Goal: Information Seeking & Learning: Learn about a topic

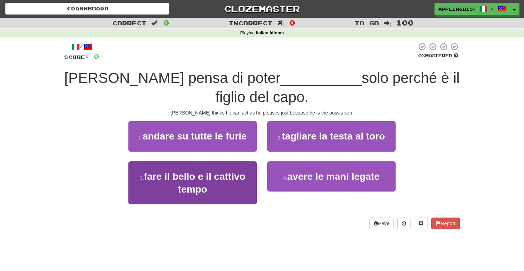
click at [221, 178] on span "fare il bello e il cattivo tempo" at bounding box center [195, 183] width 102 height 24
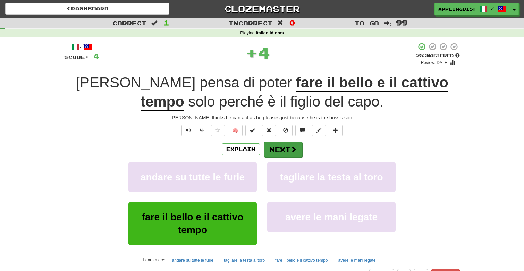
click at [289, 148] on button "Next" at bounding box center [283, 150] width 39 height 16
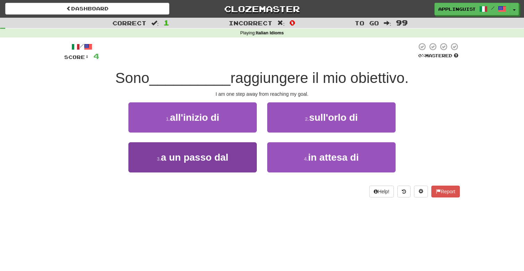
click at [214, 152] on span "a un passo dal" at bounding box center [195, 157] width 68 height 11
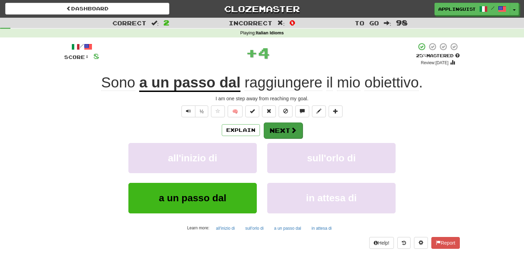
click at [286, 127] on button "Next" at bounding box center [283, 131] width 39 height 16
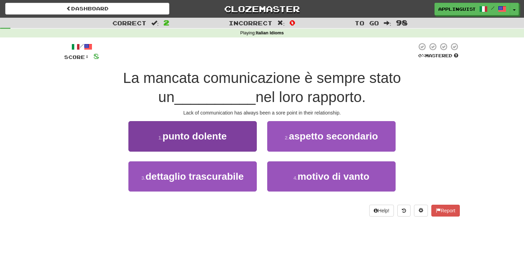
click at [227, 132] on span "punto dolente" at bounding box center [195, 136] width 64 height 11
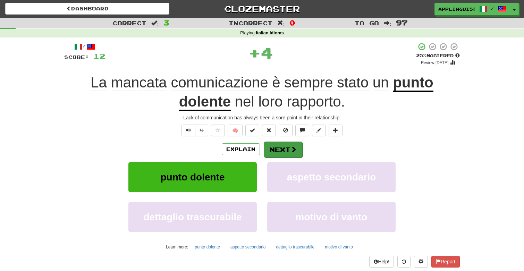
click at [283, 153] on button "Next" at bounding box center [283, 150] width 39 height 16
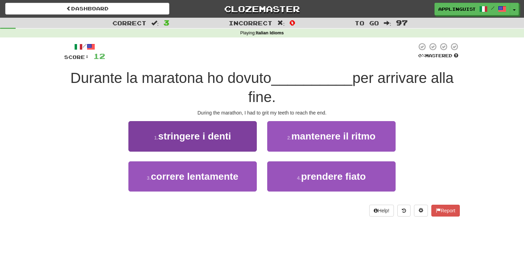
click at [217, 141] on span "stringere i denti" at bounding box center [194, 136] width 73 height 11
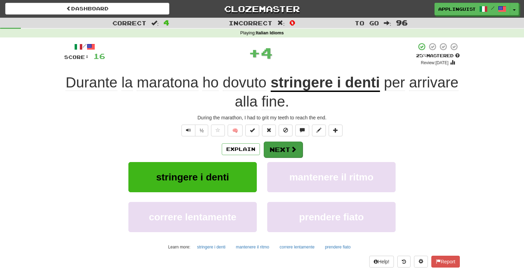
click at [284, 147] on button "Next" at bounding box center [283, 150] width 39 height 16
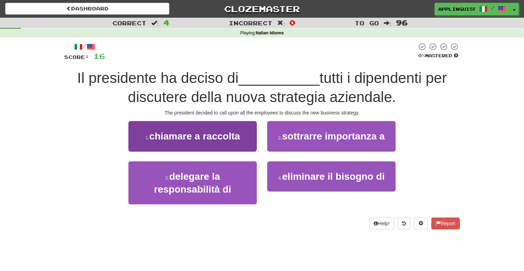
click at [215, 129] on button "1 . chiamare a raccolta" at bounding box center [193, 136] width 129 height 30
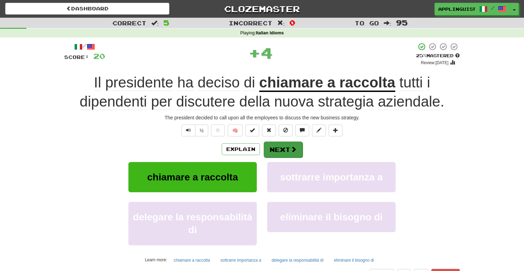
click at [289, 143] on button "Next" at bounding box center [283, 150] width 39 height 16
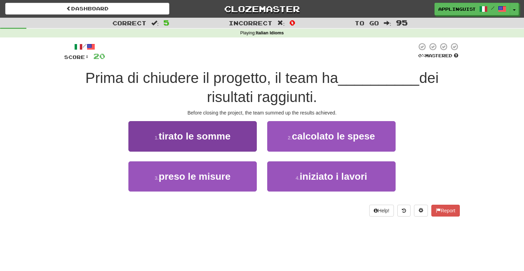
click at [230, 144] on button "1 . tirato le somme" at bounding box center [193, 136] width 129 height 30
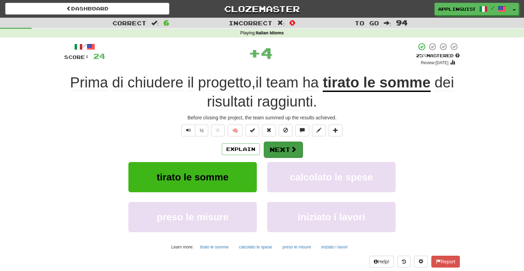
click at [281, 151] on button "Next" at bounding box center [283, 150] width 39 height 16
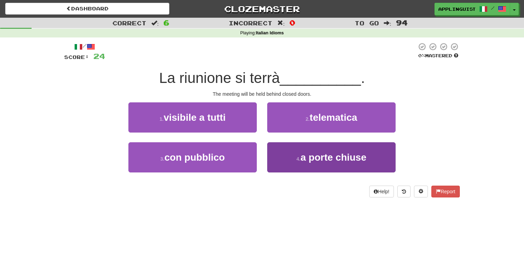
click at [307, 160] on span "a porte chiuse" at bounding box center [334, 157] width 66 height 11
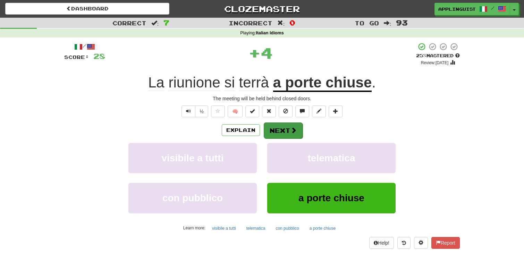
click at [283, 127] on button "Next" at bounding box center [283, 131] width 39 height 16
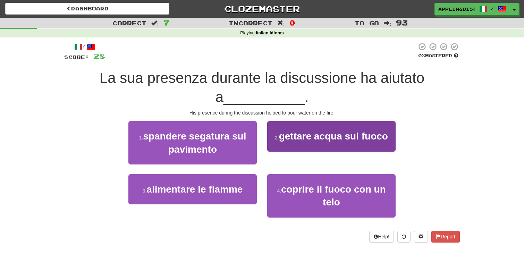
click at [309, 132] on span "gettare acqua sul fuoco" at bounding box center [333, 136] width 109 height 11
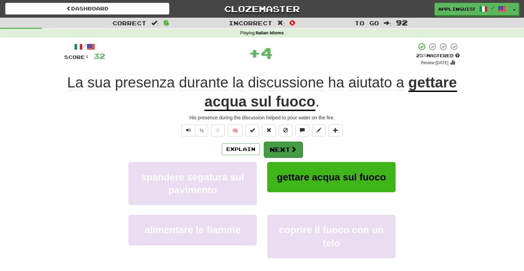
click at [280, 147] on button "Next" at bounding box center [283, 150] width 39 height 16
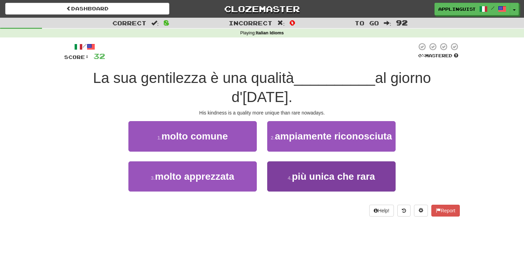
click at [298, 174] on span "più unica che rara" at bounding box center [333, 176] width 83 height 11
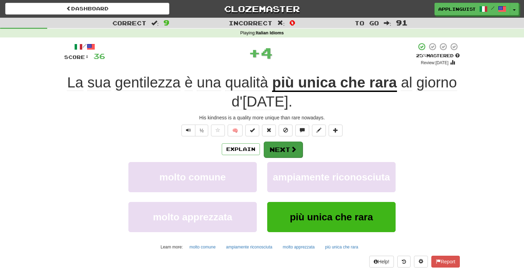
click at [289, 144] on button "Next" at bounding box center [283, 150] width 39 height 16
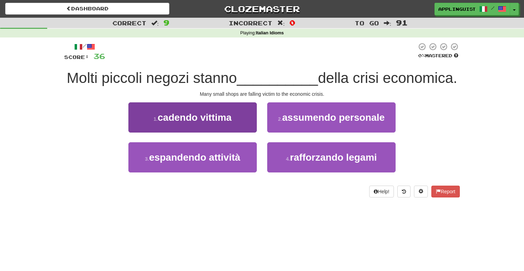
click at [221, 133] on button "1 . cadendo vittima" at bounding box center [193, 117] width 129 height 30
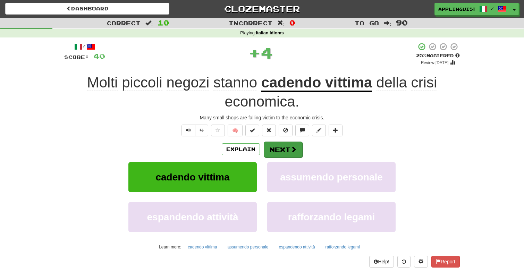
click at [288, 151] on button "Next" at bounding box center [283, 150] width 39 height 16
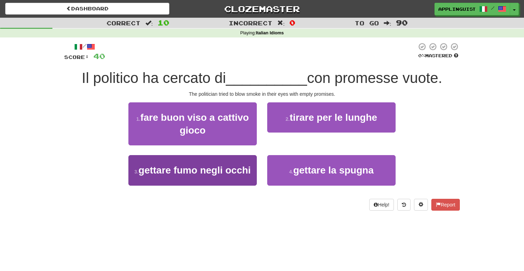
click at [227, 166] on span "gettare fumo negli occhi" at bounding box center [195, 170] width 113 height 11
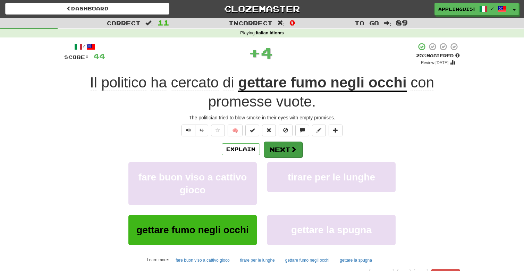
click at [279, 149] on button "Next" at bounding box center [283, 150] width 39 height 16
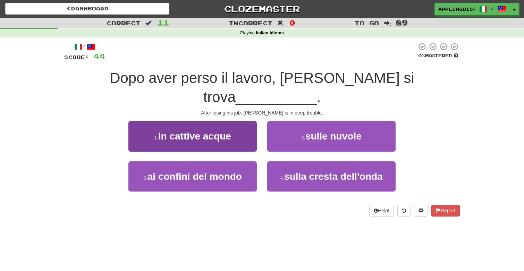
click at [230, 124] on button "1 . in cattive acque" at bounding box center [193, 136] width 129 height 30
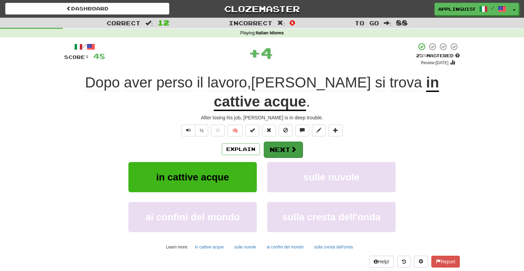
click at [279, 142] on button "Next" at bounding box center [283, 150] width 39 height 16
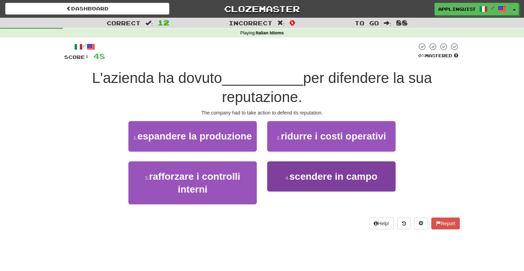
click at [303, 174] on span "scendere in campo" at bounding box center [334, 176] width 88 height 11
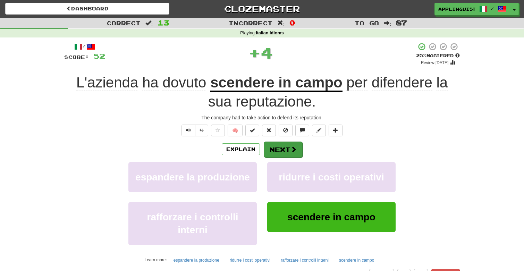
click at [281, 146] on button "Next" at bounding box center [283, 150] width 39 height 16
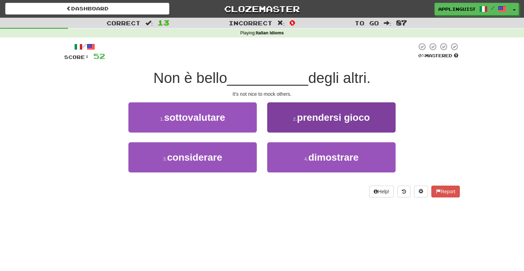
click at [287, 115] on button "2 . prendersi gioco" at bounding box center [331, 117] width 129 height 30
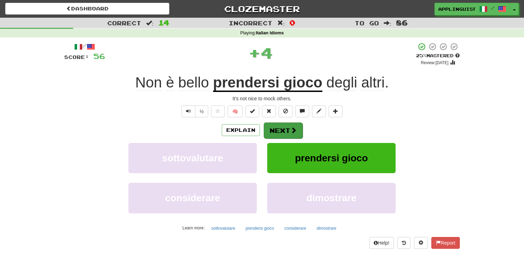
click at [286, 131] on button "Next" at bounding box center [283, 131] width 39 height 16
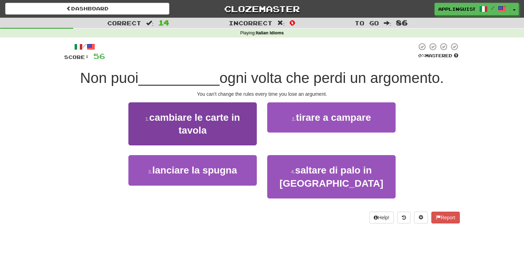
click at [237, 117] on span "cambiare le carte in tavola" at bounding box center [194, 124] width 91 height 24
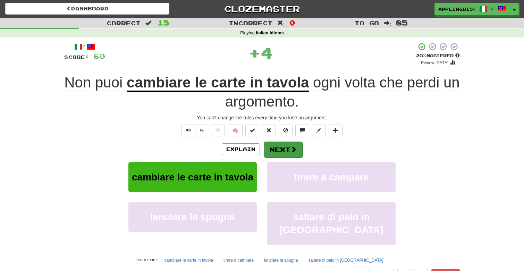
click at [280, 149] on button "Next" at bounding box center [283, 150] width 39 height 16
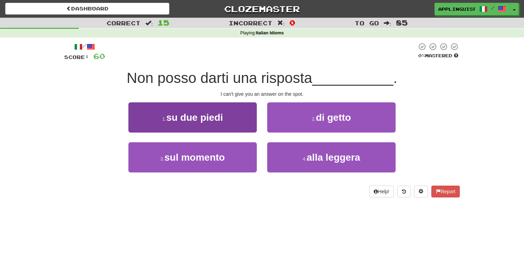
click at [231, 116] on button "1 . su due piedi" at bounding box center [193, 117] width 129 height 30
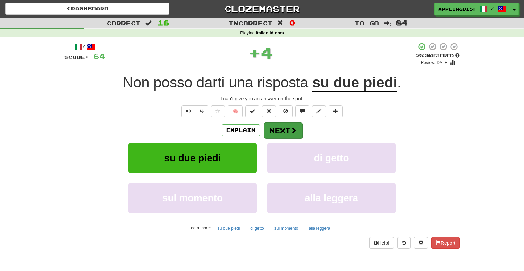
click at [289, 131] on button "Next" at bounding box center [283, 131] width 39 height 16
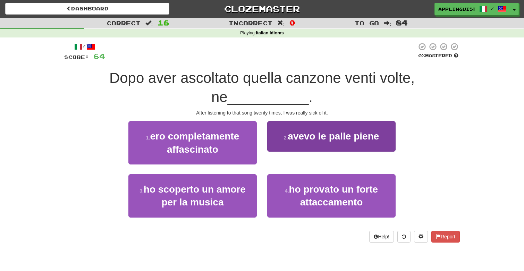
click at [307, 131] on span "avevo le palle piene" at bounding box center [333, 136] width 91 height 11
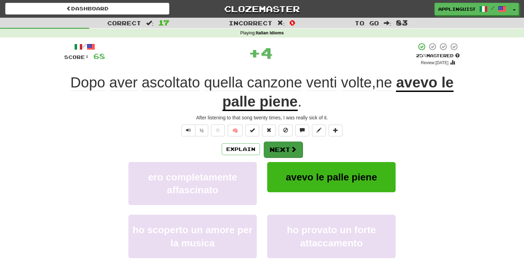
click at [280, 145] on button "Next" at bounding box center [283, 150] width 39 height 16
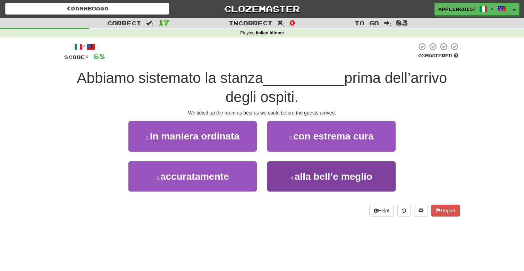
click at [317, 181] on button "4 . alla bell’e meglio" at bounding box center [331, 177] width 129 height 30
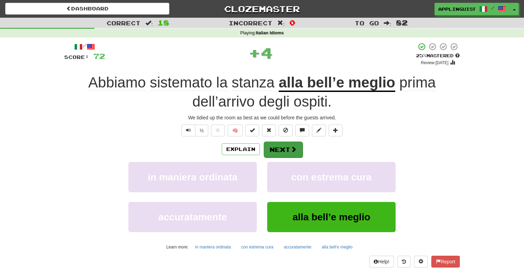
click at [295, 148] on span at bounding box center [294, 149] width 6 height 6
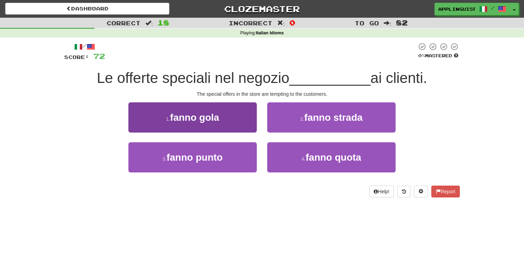
click at [221, 116] on button "1 . fanno gola" at bounding box center [193, 117] width 129 height 30
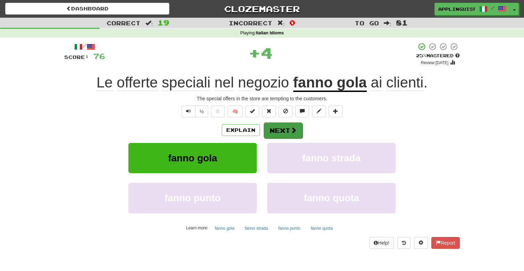
click at [287, 132] on button "Next" at bounding box center [283, 131] width 39 height 16
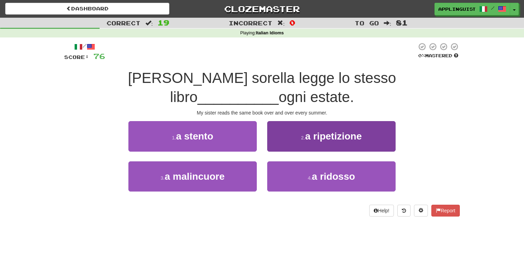
click at [290, 121] on button "2 . a ripetizione" at bounding box center [331, 136] width 129 height 30
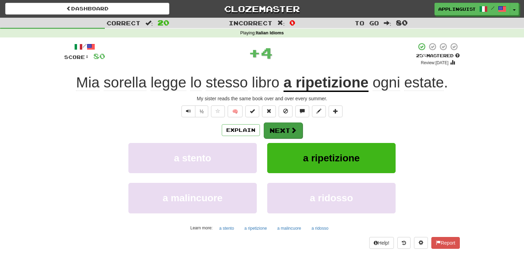
click at [284, 132] on button "Next" at bounding box center [283, 131] width 39 height 16
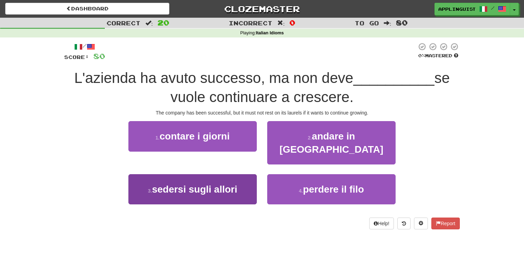
click at [218, 184] on span "sedersi sugli allori" at bounding box center [194, 189] width 85 height 11
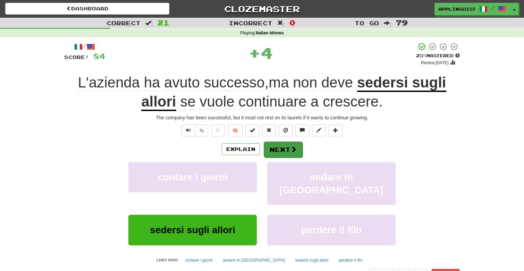
click at [290, 151] on button "Next" at bounding box center [283, 150] width 39 height 16
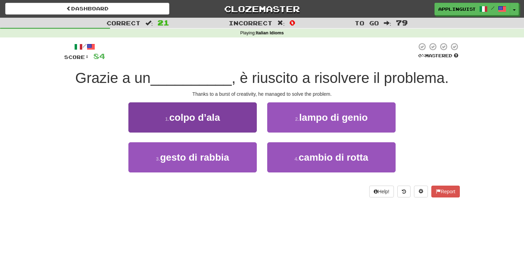
click at [217, 105] on button "1 . colpo d’ala" at bounding box center [193, 117] width 129 height 30
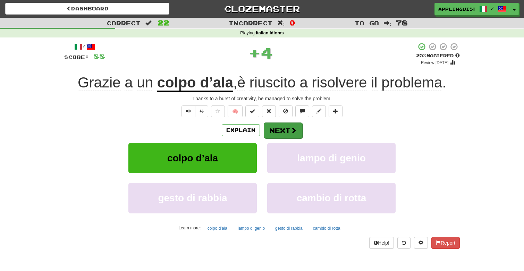
click at [284, 130] on button "Next" at bounding box center [283, 131] width 39 height 16
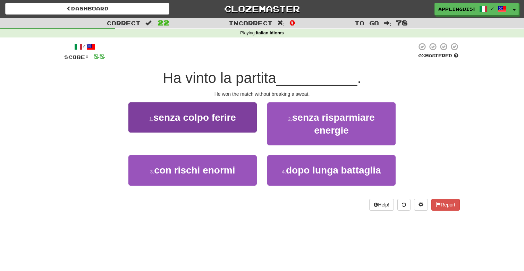
click at [225, 115] on span "senza colpo ferire" at bounding box center [195, 117] width 83 height 11
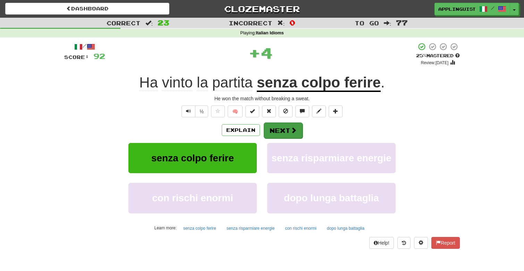
click at [289, 132] on button "Next" at bounding box center [283, 131] width 39 height 16
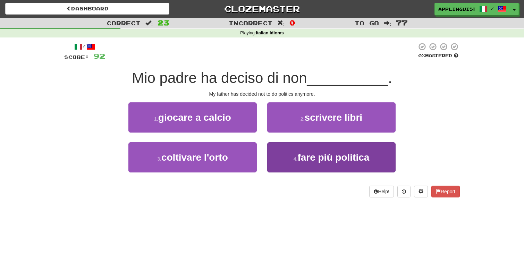
click at [305, 157] on span "fare più politica" at bounding box center [334, 157] width 72 height 11
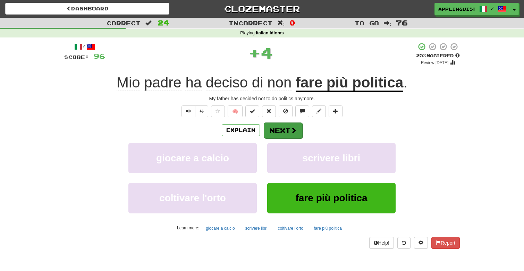
click at [283, 130] on button "Next" at bounding box center [283, 131] width 39 height 16
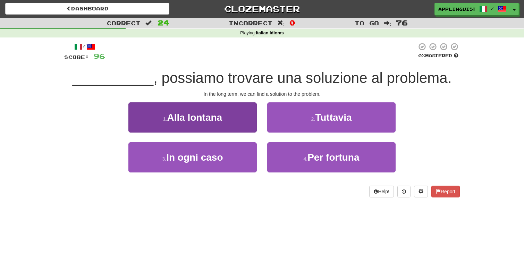
click at [224, 114] on button "1 . Alla lontana" at bounding box center [193, 117] width 129 height 30
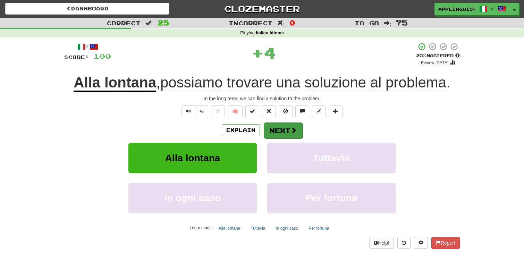
click at [280, 129] on button "Next" at bounding box center [283, 131] width 39 height 16
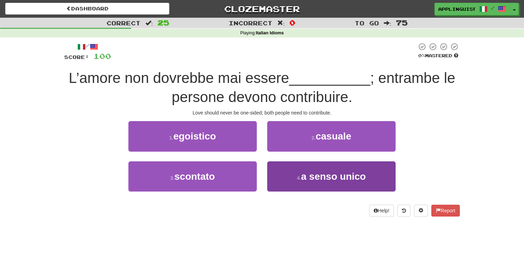
click at [300, 186] on button "4 . a senso unico" at bounding box center [331, 177] width 129 height 30
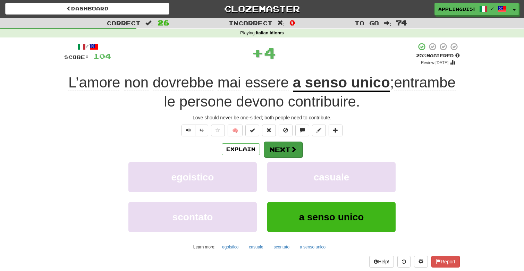
click at [289, 146] on button "Next" at bounding box center [283, 150] width 39 height 16
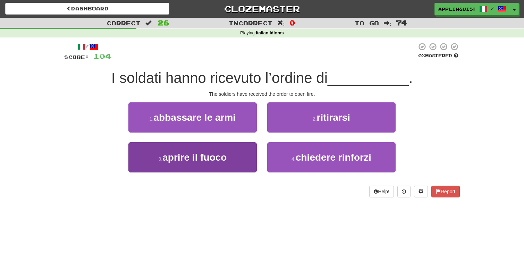
click at [228, 162] on button "3 . aprire il fuoco" at bounding box center [193, 157] width 129 height 30
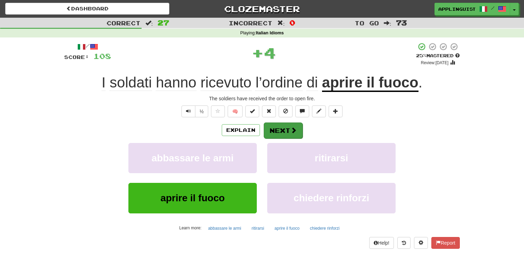
click at [281, 131] on button "Next" at bounding box center [283, 131] width 39 height 16
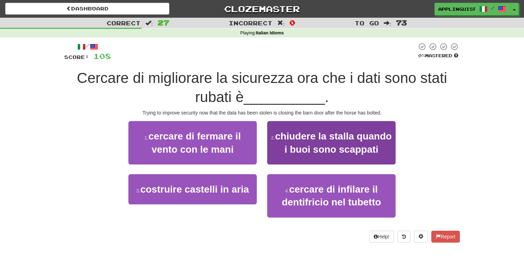
click at [308, 143] on span "chiudere la stalla quando i buoi sono scappati" at bounding box center [333, 143] width 117 height 24
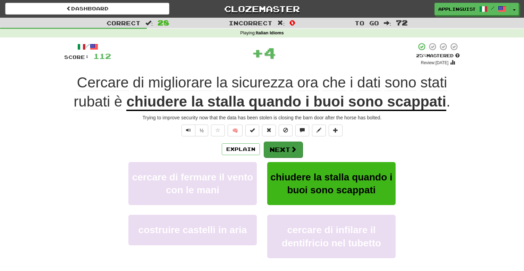
click at [282, 144] on button "Next" at bounding box center [283, 150] width 39 height 16
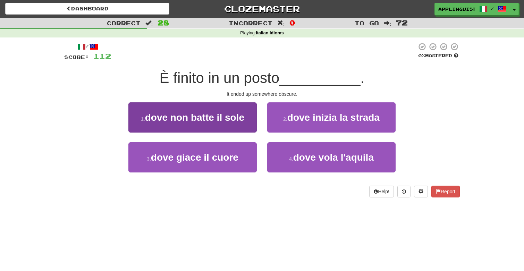
click at [208, 116] on span "dove non batte il sole" at bounding box center [194, 117] width 99 height 11
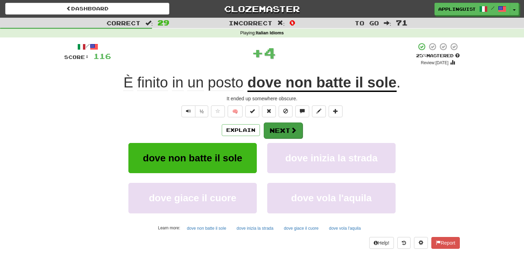
click at [276, 134] on button "Next" at bounding box center [283, 131] width 39 height 16
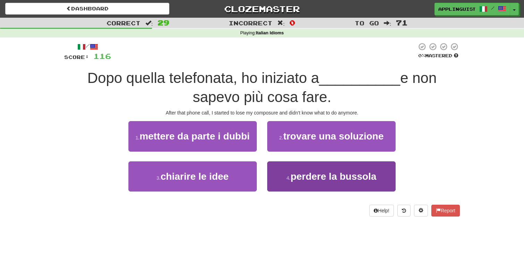
click at [288, 176] on small "4 ." at bounding box center [289, 178] width 4 height 6
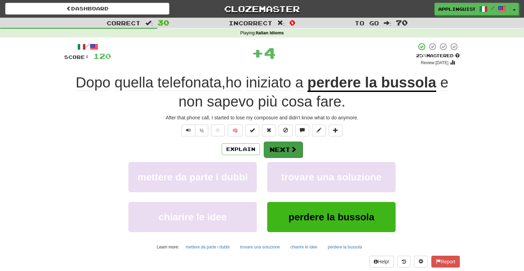
click at [292, 146] on span at bounding box center [294, 149] width 6 height 6
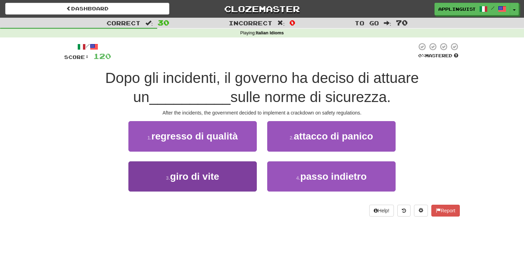
click at [227, 173] on button "3 . giro di vite" at bounding box center [193, 177] width 129 height 30
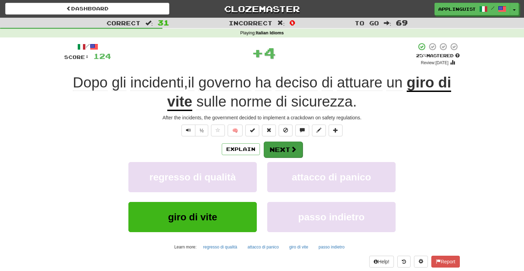
click at [279, 149] on button "Next" at bounding box center [283, 150] width 39 height 16
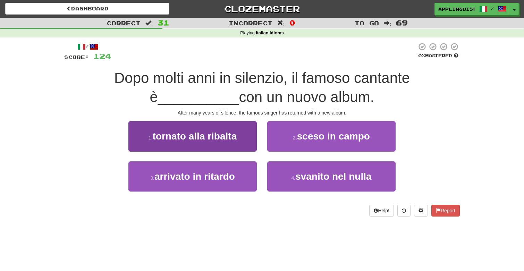
click at [237, 138] on span "tornato alla ribalta" at bounding box center [194, 136] width 84 height 11
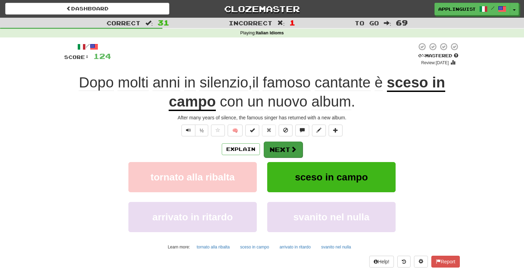
click at [284, 148] on button "Next" at bounding box center [283, 150] width 39 height 16
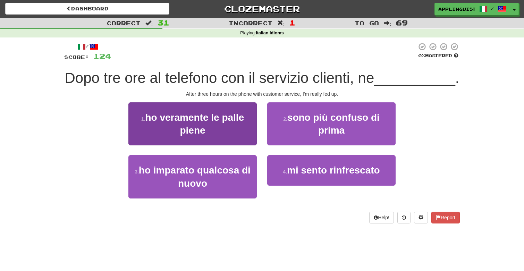
click at [233, 109] on button "1 . ho veramente le palle piene" at bounding box center [193, 123] width 129 height 43
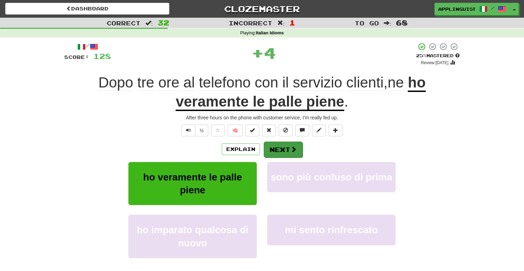
click at [281, 144] on button "Next" at bounding box center [283, 150] width 39 height 16
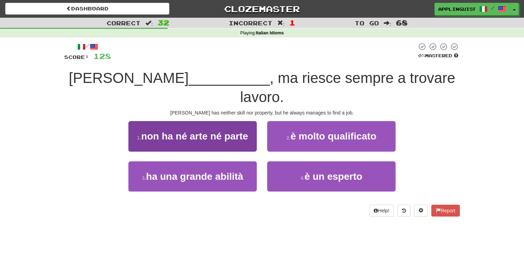
click at [230, 131] on span "non ha né arte né parte" at bounding box center [194, 136] width 107 height 11
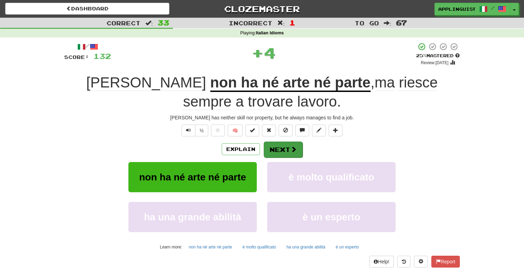
click at [284, 144] on button "Next" at bounding box center [283, 150] width 39 height 16
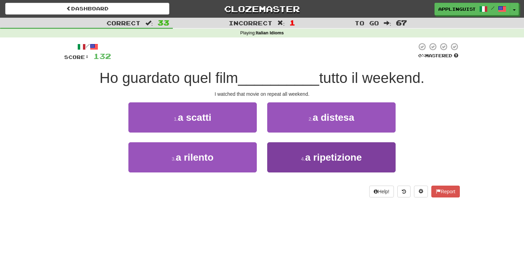
click at [298, 158] on button "4 . a ripetizione" at bounding box center [331, 157] width 129 height 30
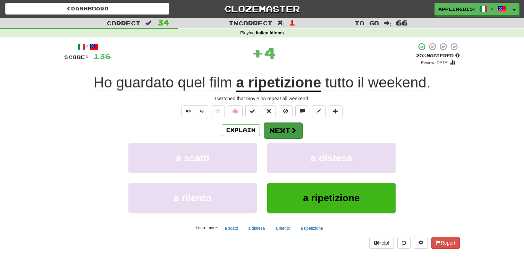
click at [290, 134] on button "Next" at bounding box center [283, 131] width 39 height 16
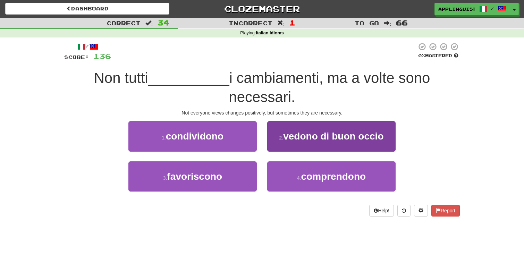
click at [296, 133] on span "vedono di buon occio" at bounding box center [333, 136] width 100 height 11
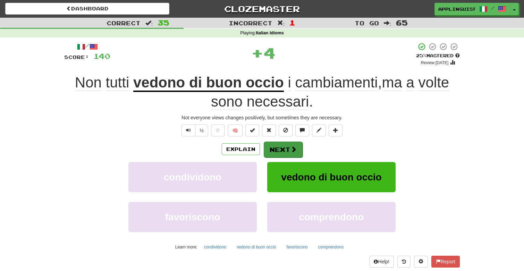
click at [288, 147] on button "Next" at bounding box center [283, 150] width 39 height 16
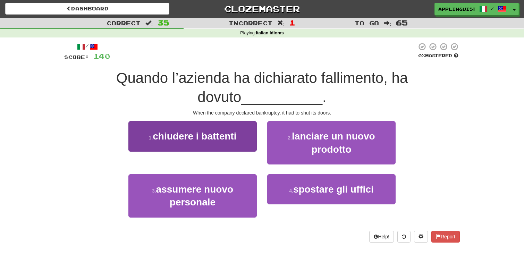
click at [223, 137] on span "chiudere i battenti" at bounding box center [195, 136] width 84 height 11
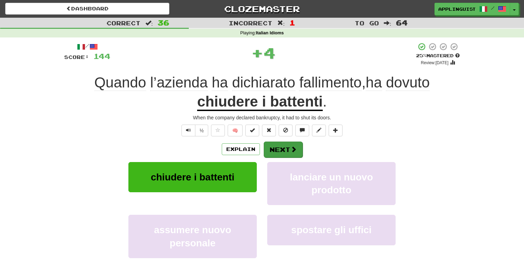
click at [281, 148] on button "Next" at bounding box center [283, 150] width 39 height 16
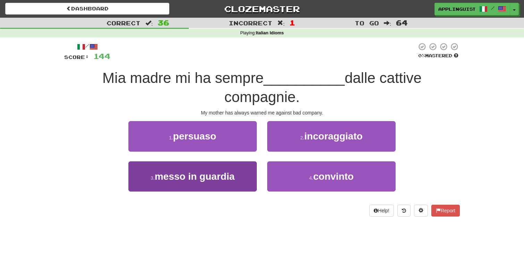
click at [212, 173] on span "messo in guardia" at bounding box center [195, 176] width 80 height 11
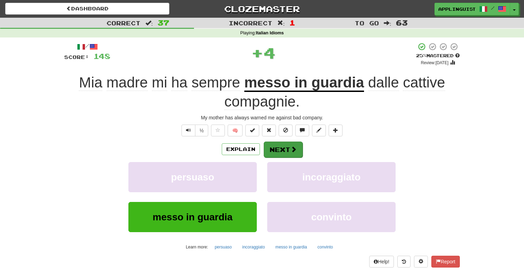
click at [282, 148] on button "Next" at bounding box center [283, 150] width 39 height 16
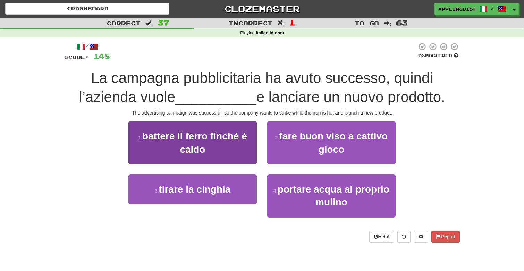
click at [230, 131] on span "battere il ferro finché è caldo" at bounding box center [194, 143] width 105 height 24
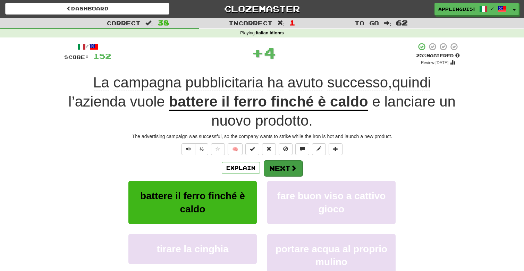
click at [279, 166] on button "Next" at bounding box center [283, 168] width 39 height 16
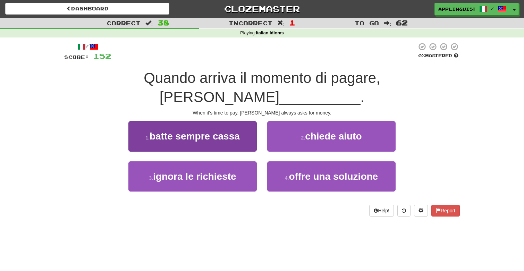
click at [223, 131] on span "batte sempre cassa" at bounding box center [195, 136] width 90 height 11
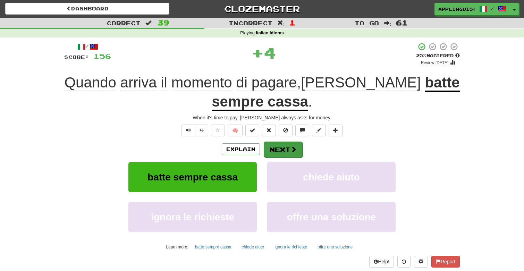
click at [284, 144] on button "Next" at bounding box center [283, 150] width 39 height 16
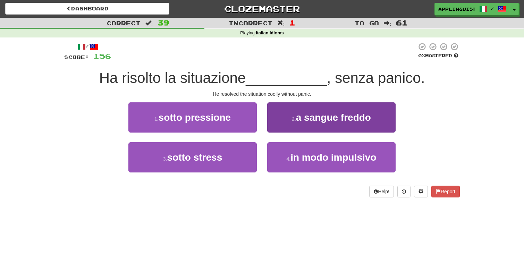
click at [302, 116] on span "a sangue freddo" at bounding box center [333, 117] width 75 height 11
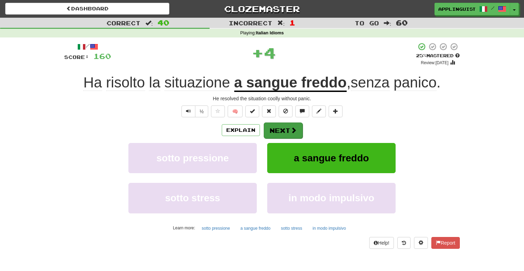
click at [282, 127] on button "Next" at bounding box center [283, 131] width 39 height 16
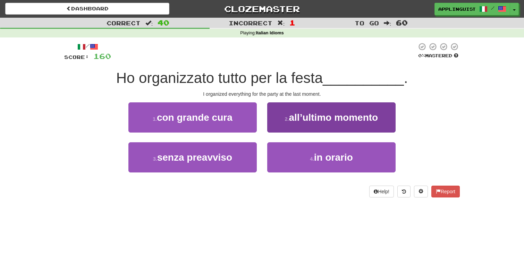
click at [285, 108] on button "2 . all’ultimo momento" at bounding box center [331, 117] width 129 height 30
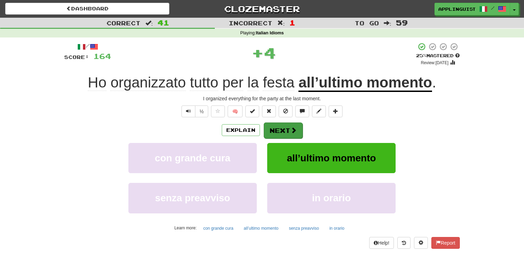
click at [280, 130] on button "Next" at bounding box center [283, 131] width 39 height 16
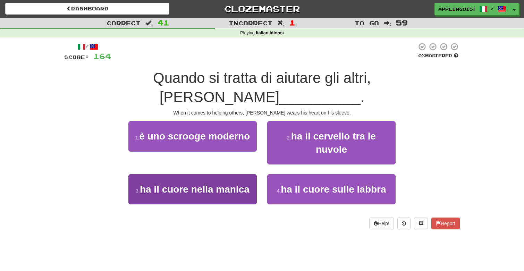
click at [231, 184] on span "ha il cuore nella manica" at bounding box center [195, 189] width 110 height 11
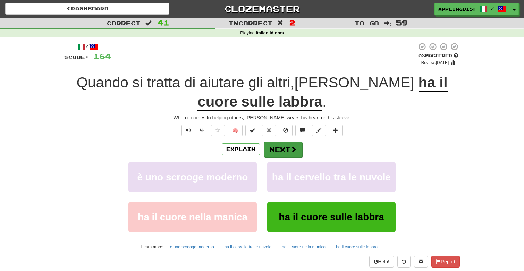
click at [291, 145] on button "Next" at bounding box center [283, 150] width 39 height 16
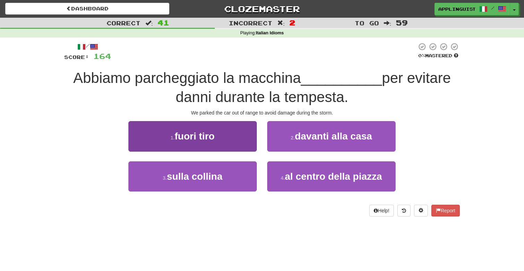
click at [210, 135] on span "fuori tiro" at bounding box center [195, 136] width 40 height 11
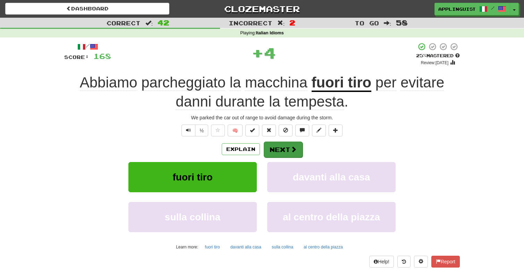
click at [291, 147] on span at bounding box center [294, 149] width 6 height 6
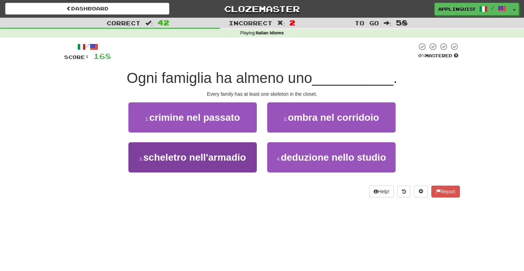
click at [220, 153] on span "scheletro nell'armadio" at bounding box center [194, 157] width 103 height 11
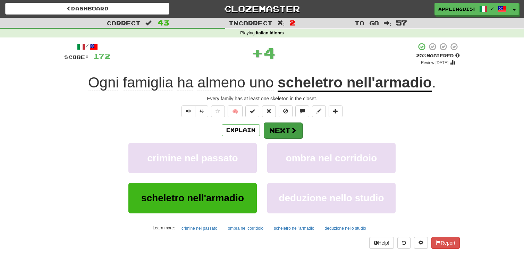
click at [283, 129] on button "Next" at bounding box center [283, 131] width 39 height 16
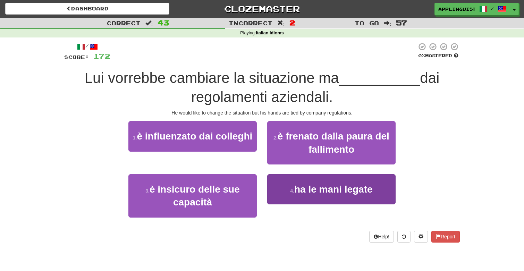
click at [294, 187] on button "4 . ha le mani legate" at bounding box center [331, 189] width 129 height 30
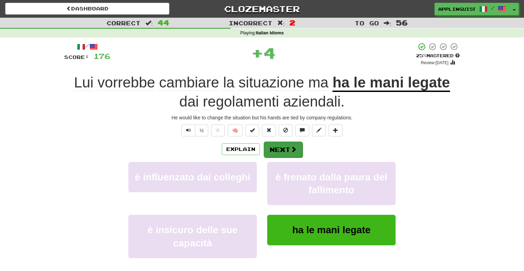
click at [291, 149] on span at bounding box center [294, 149] width 6 height 6
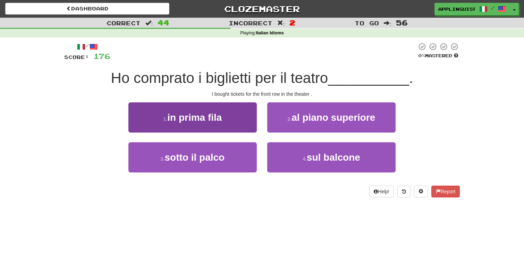
click at [233, 119] on button "1 . in prima fila" at bounding box center [193, 117] width 129 height 30
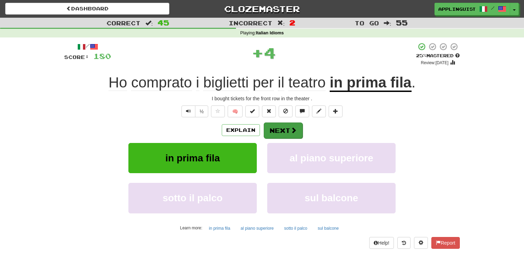
click at [278, 123] on button "Next" at bounding box center [283, 131] width 39 height 16
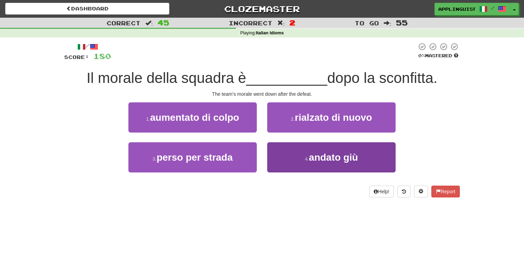
click at [300, 156] on button "4 . andato giù" at bounding box center [331, 157] width 129 height 30
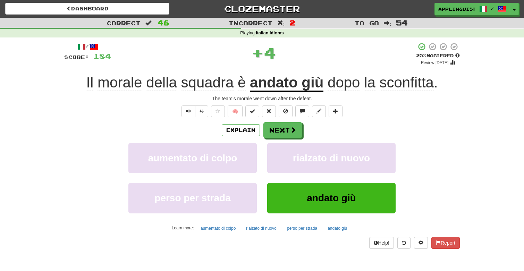
click at [284, 121] on div "/ Score: 184 + 4 25 % Mastered Review: 2025-09-17 Il morale della squadra è and…" at bounding box center [262, 145] width 396 height 206
click at [277, 132] on button "Next" at bounding box center [283, 131] width 39 height 16
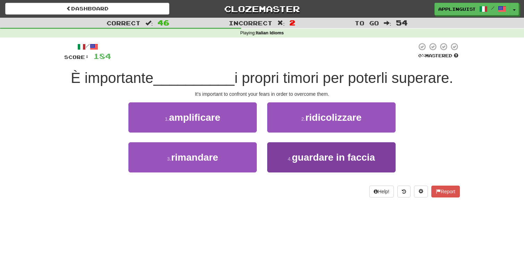
click at [305, 165] on button "4 . guardare in faccia" at bounding box center [331, 157] width 129 height 30
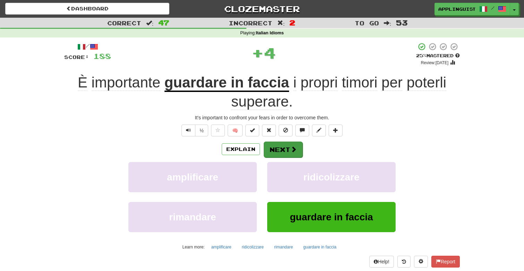
click at [285, 148] on button "Next" at bounding box center [283, 150] width 39 height 16
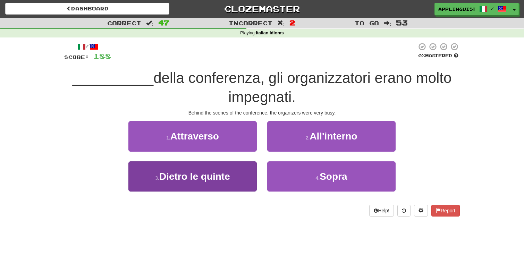
click at [226, 171] on span "Dietro le quinte" at bounding box center [194, 176] width 71 height 11
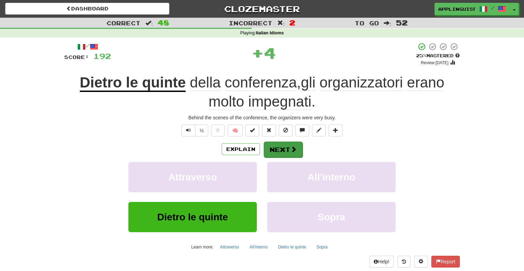
click at [284, 146] on button "Next" at bounding box center [283, 150] width 39 height 16
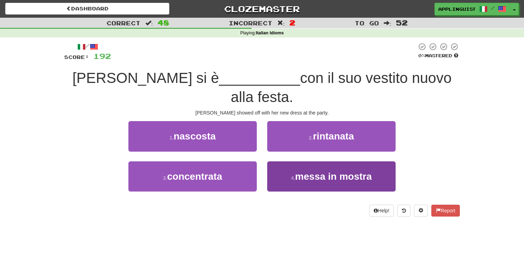
click at [300, 171] on span "messa in mostra" at bounding box center [333, 176] width 77 height 11
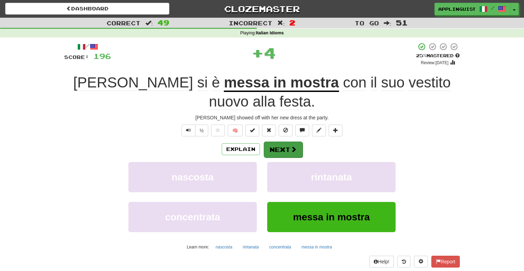
click at [287, 148] on button "Next" at bounding box center [283, 150] width 39 height 16
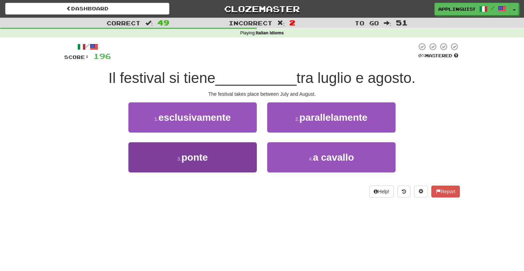
click at [240, 161] on button "3 . ponte" at bounding box center [193, 157] width 129 height 30
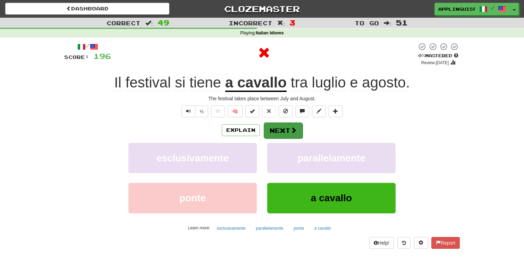
click at [296, 131] on span at bounding box center [294, 130] width 6 height 6
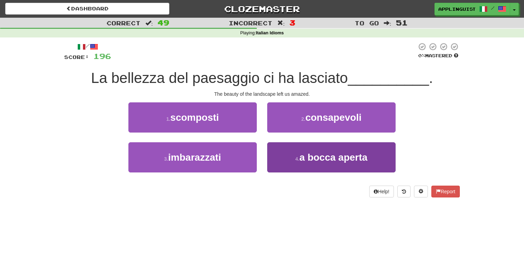
click at [312, 163] on button "4 . a bocca aperta" at bounding box center [331, 157] width 129 height 30
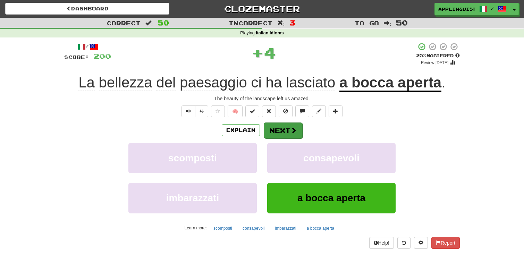
click at [288, 133] on button "Next" at bounding box center [283, 131] width 39 height 16
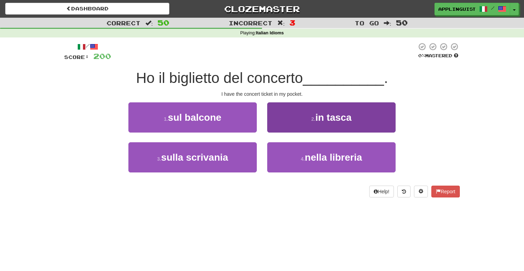
click at [297, 108] on button "2 . in tasca" at bounding box center [331, 117] width 129 height 30
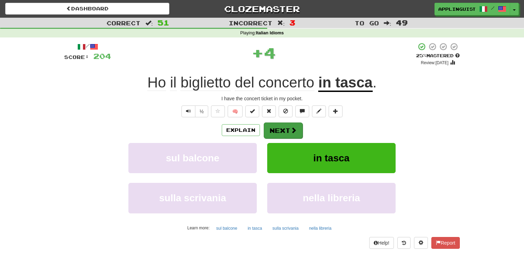
click at [285, 128] on button "Next" at bounding box center [283, 131] width 39 height 16
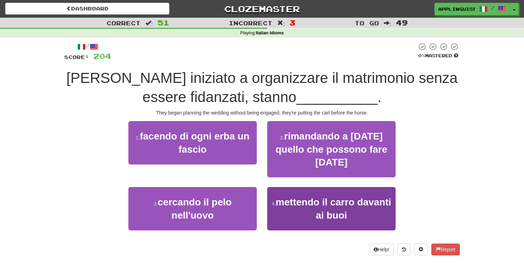
click at [306, 208] on button "4 . mettendo il carro davanti ai buoi" at bounding box center [331, 208] width 129 height 43
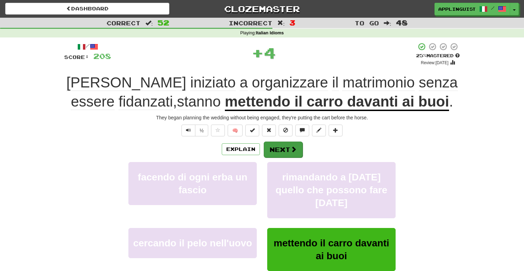
click at [291, 146] on span at bounding box center [294, 149] width 6 height 6
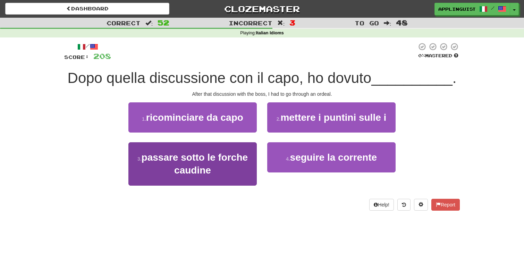
click at [232, 156] on span "passare sotto le forche caudine" at bounding box center [195, 164] width 107 height 24
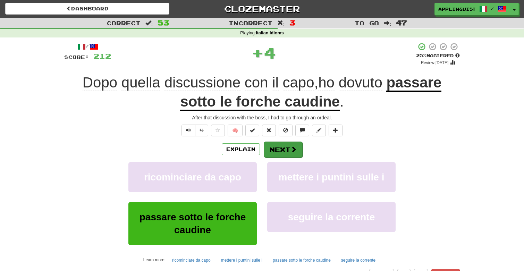
click at [287, 151] on button "Next" at bounding box center [283, 150] width 39 height 16
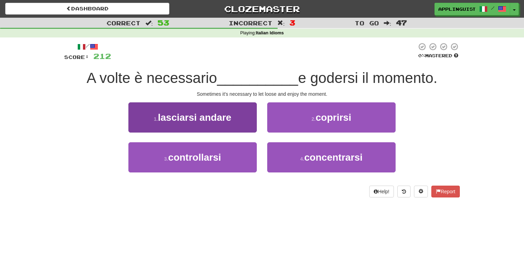
click at [239, 119] on button "1 . lasciarsi andare" at bounding box center [193, 117] width 129 height 30
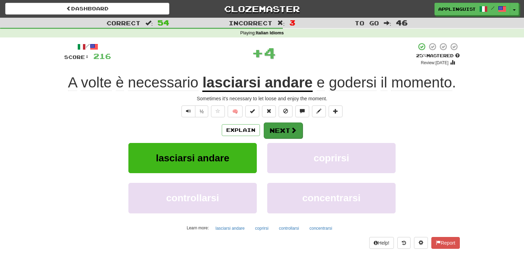
click at [276, 130] on button "Next" at bounding box center [283, 131] width 39 height 16
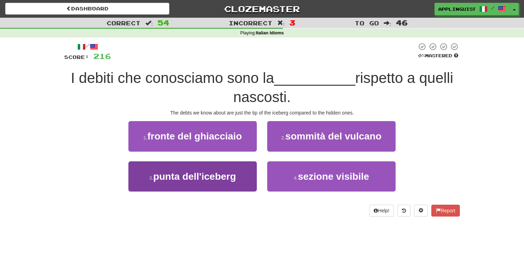
click at [233, 181] on span "punta dell'iceberg" at bounding box center [195, 176] width 83 height 11
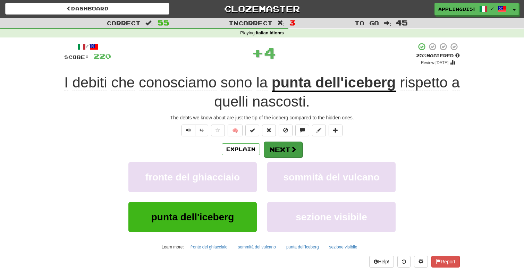
click at [285, 146] on button "Next" at bounding box center [283, 150] width 39 height 16
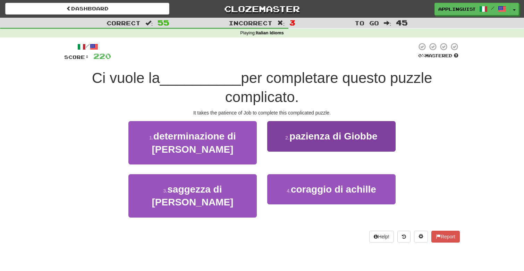
click at [304, 138] on span "pazienza di Giobbe" at bounding box center [334, 136] width 88 height 11
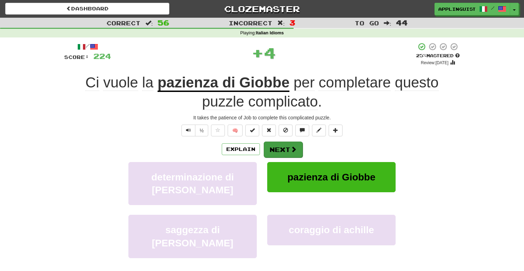
click at [287, 150] on button "Next" at bounding box center [283, 150] width 39 height 16
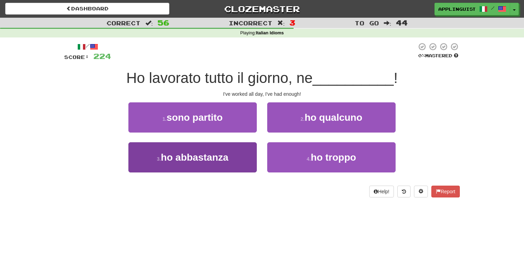
click at [209, 157] on span "ho abbastanza" at bounding box center [194, 157] width 67 height 11
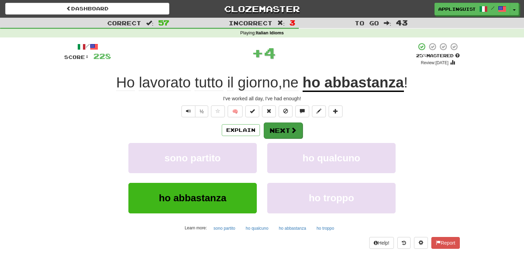
click at [288, 129] on button "Next" at bounding box center [283, 131] width 39 height 16
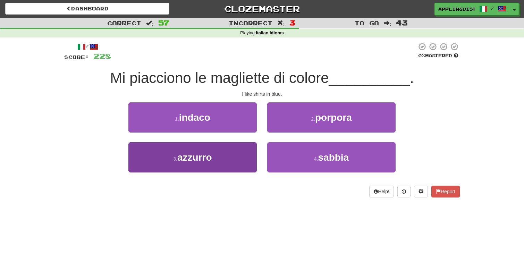
click at [223, 151] on button "3 . azzurro" at bounding box center [193, 157] width 129 height 30
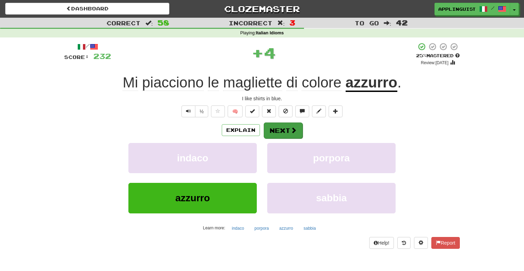
click at [275, 132] on button "Next" at bounding box center [283, 131] width 39 height 16
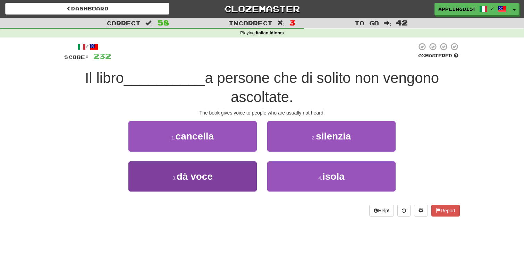
click at [239, 179] on button "3 . dà voce" at bounding box center [193, 177] width 129 height 30
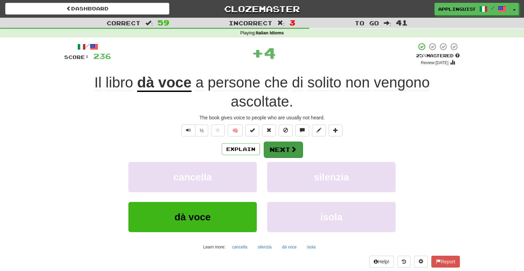
click at [284, 147] on button "Next" at bounding box center [283, 150] width 39 height 16
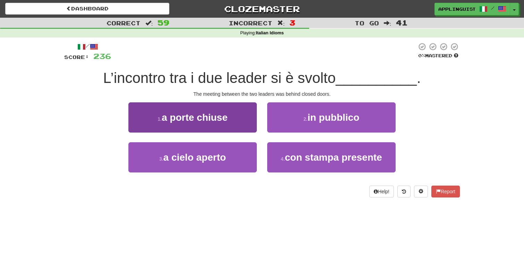
click at [222, 117] on span "a porte chiuse" at bounding box center [195, 117] width 66 height 11
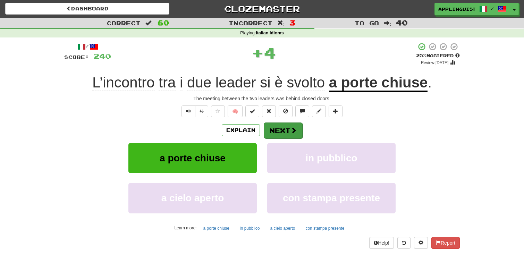
click at [287, 128] on button "Next" at bounding box center [283, 131] width 39 height 16
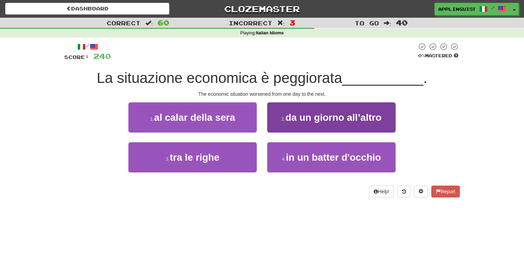
click at [291, 112] on span "da un giorno all’altro" at bounding box center [333, 117] width 96 height 11
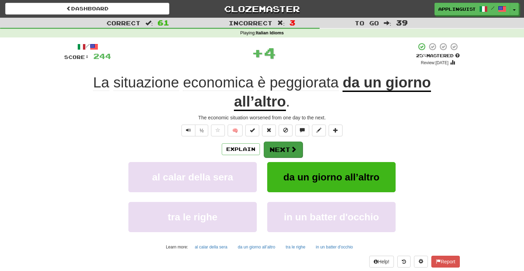
click at [287, 148] on button "Next" at bounding box center [283, 150] width 39 height 16
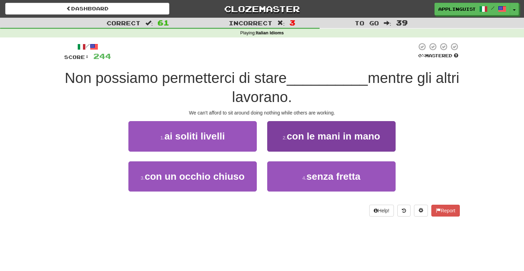
click at [290, 136] on span "con le mani in mano" at bounding box center [333, 136] width 93 height 11
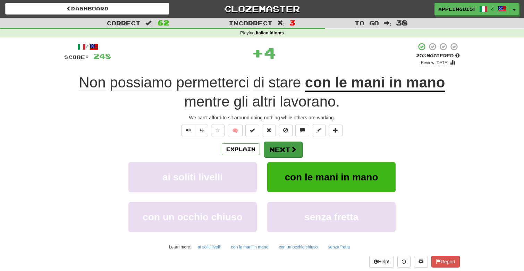
click at [285, 146] on button "Next" at bounding box center [283, 150] width 39 height 16
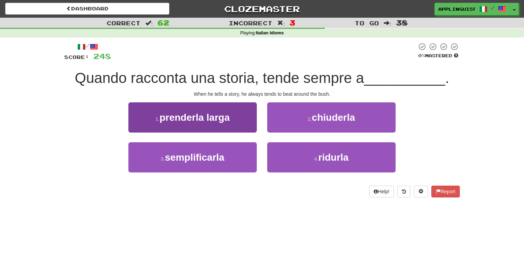
click at [234, 110] on button "1 . prenderla larga" at bounding box center [193, 117] width 129 height 30
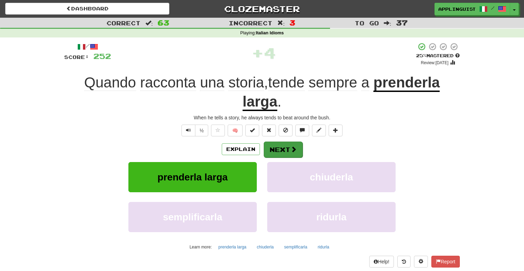
click at [293, 152] on span at bounding box center [294, 149] width 6 height 6
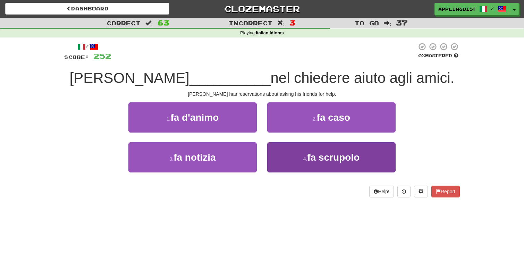
click at [305, 149] on button "4 . fa scrupolo" at bounding box center [331, 157] width 129 height 30
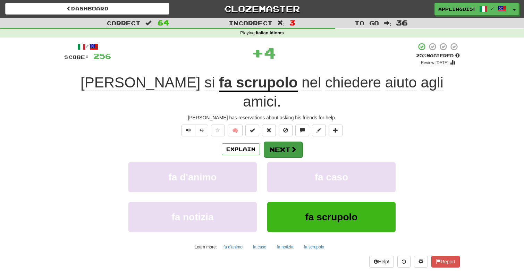
click at [290, 142] on button "Next" at bounding box center [283, 150] width 39 height 16
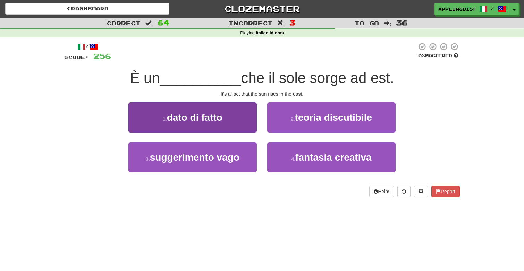
click at [232, 117] on button "1 . dato di fatto" at bounding box center [193, 117] width 129 height 30
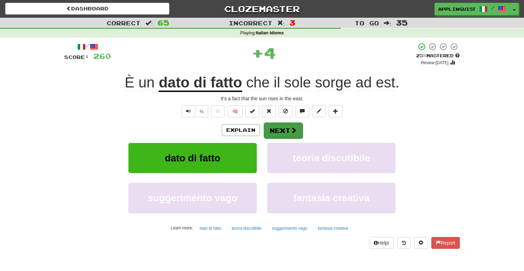
click at [291, 132] on span at bounding box center [294, 130] width 6 height 6
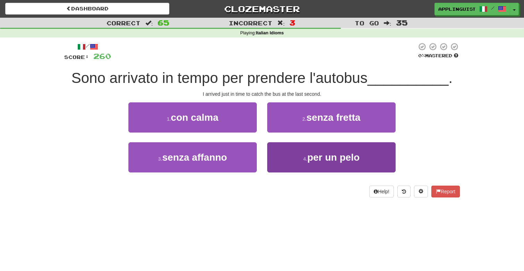
click at [335, 167] on button "4 . per un pelo" at bounding box center [331, 157] width 129 height 30
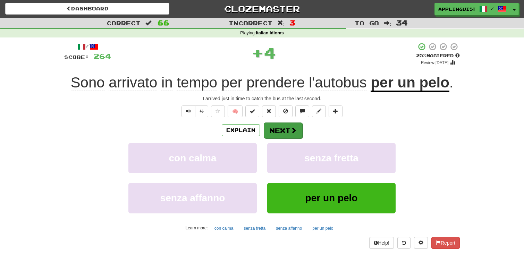
click at [291, 127] on span at bounding box center [294, 130] width 6 height 6
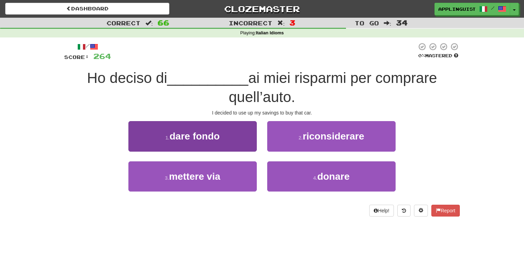
click at [205, 140] on span "dare fondo" at bounding box center [195, 136] width 50 height 11
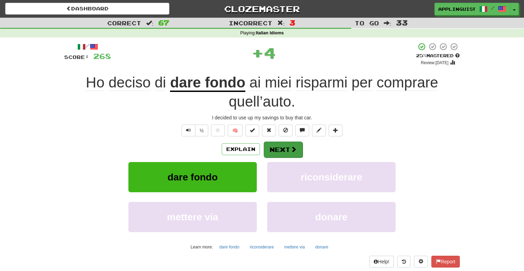
click at [283, 149] on button "Next" at bounding box center [283, 150] width 39 height 16
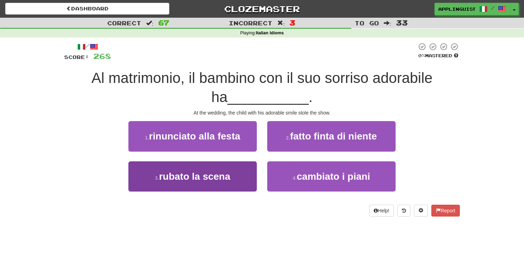
click at [242, 182] on button "3 . rubato la scena" at bounding box center [193, 177] width 129 height 30
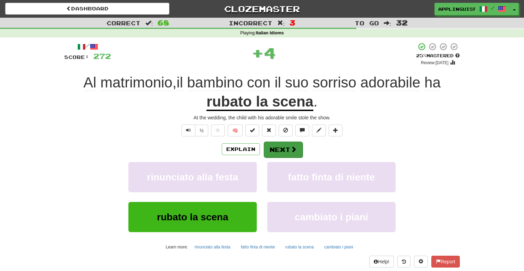
click at [284, 149] on button "Next" at bounding box center [283, 150] width 39 height 16
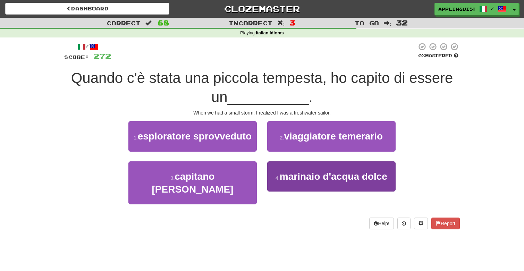
click at [307, 173] on span "marinaio d'acqua dolce" at bounding box center [334, 176] width 108 height 11
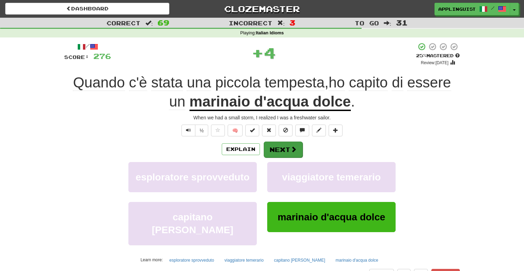
click at [290, 142] on button "Next" at bounding box center [283, 150] width 39 height 16
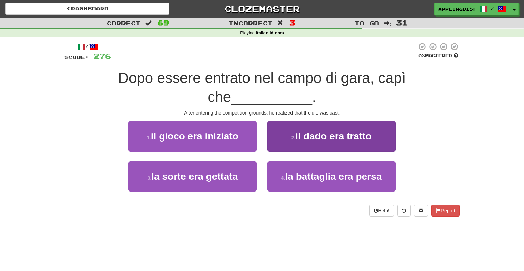
click at [314, 136] on span "il dado era tratto" at bounding box center [334, 136] width 76 height 11
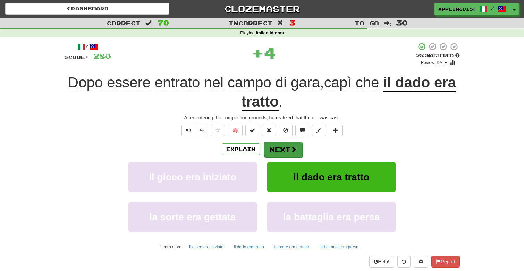
click at [281, 147] on button "Next" at bounding box center [283, 150] width 39 height 16
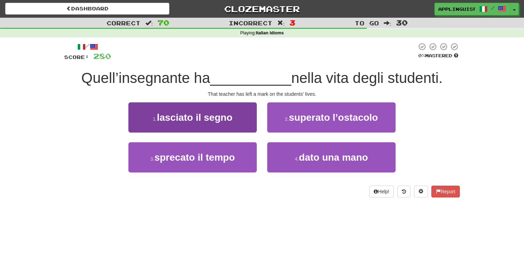
click at [222, 114] on span "lasciato il segno" at bounding box center [195, 117] width 76 height 11
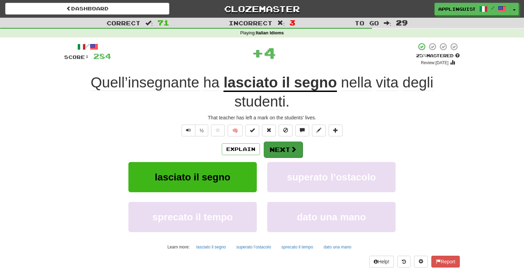
click at [281, 147] on button "Next" at bounding box center [283, 150] width 39 height 16
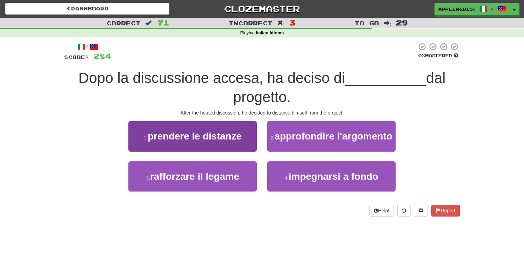
click at [234, 129] on button "1 . prendere le distanze" at bounding box center [193, 136] width 129 height 30
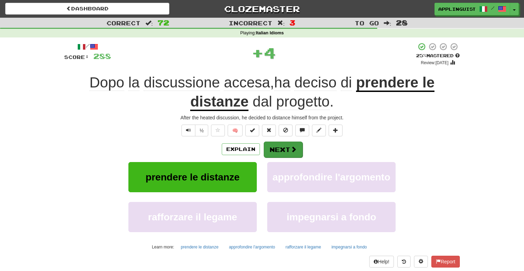
click at [284, 148] on button "Next" at bounding box center [283, 150] width 39 height 16
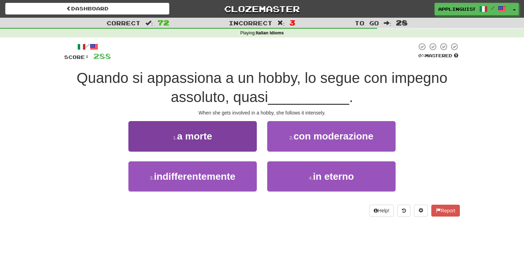
click at [229, 138] on button "1 . a morte" at bounding box center [193, 136] width 129 height 30
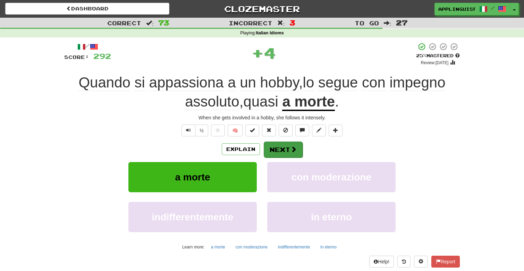
click at [290, 145] on button "Next" at bounding box center [283, 150] width 39 height 16
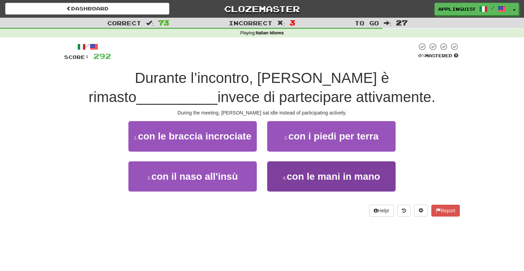
click at [298, 178] on span "con le mani in mano" at bounding box center [333, 176] width 93 height 11
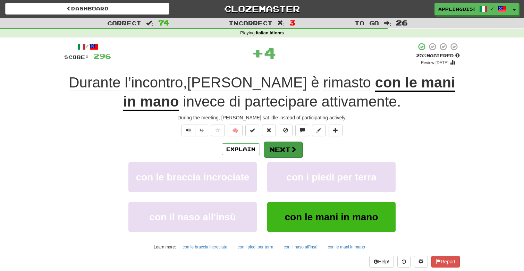
click at [292, 150] on span at bounding box center [294, 149] width 6 height 6
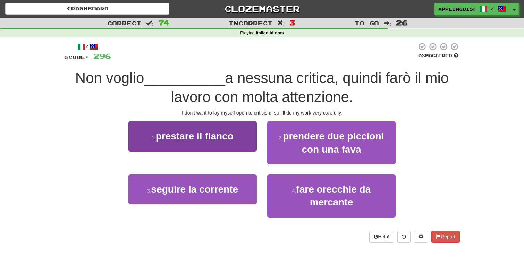
click at [232, 140] on span "prestare il fianco" at bounding box center [195, 136] width 78 height 11
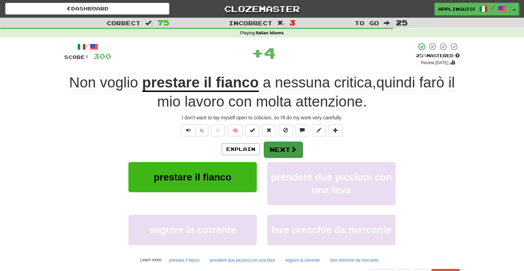
click at [280, 155] on button "Next" at bounding box center [283, 150] width 39 height 16
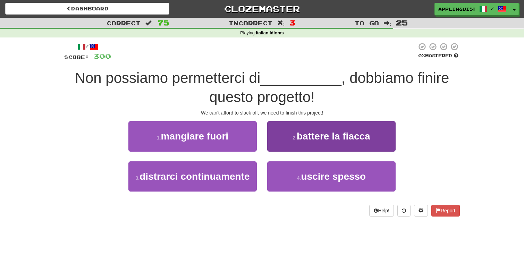
click at [299, 133] on span "battere la fiacca" at bounding box center [334, 136] width 74 height 11
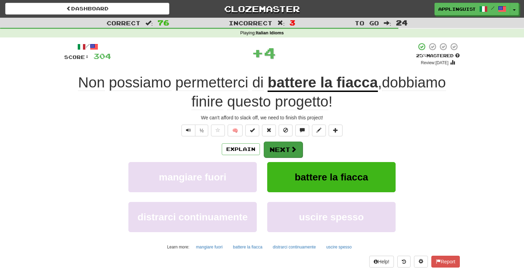
click at [288, 151] on button "Next" at bounding box center [283, 150] width 39 height 16
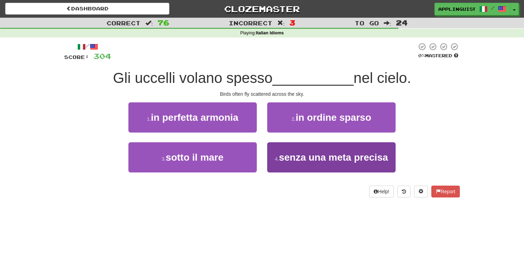
click at [290, 156] on span "senza una meta precisa" at bounding box center [333, 157] width 109 height 11
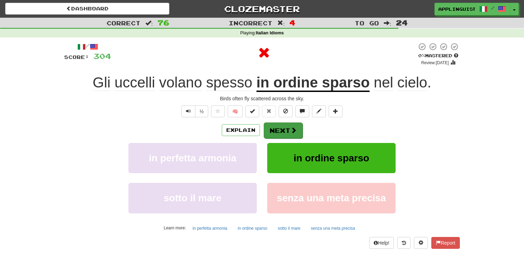
click at [279, 129] on button "Next" at bounding box center [283, 131] width 39 height 16
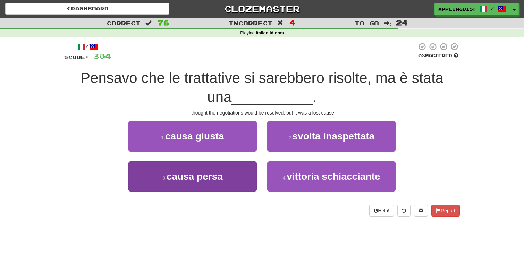
click at [239, 175] on button "3 . causa persa" at bounding box center [193, 177] width 129 height 30
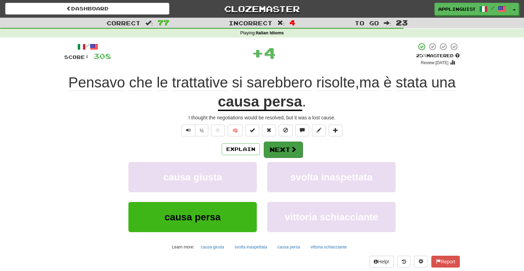
click at [283, 148] on button "Next" at bounding box center [283, 150] width 39 height 16
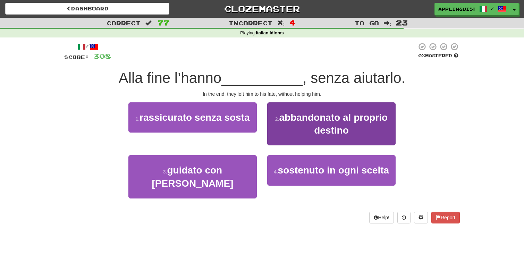
click at [296, 122] on button "2 . abbandonato al proprio destino" at bounding box center [331, 123] width 129 height 43
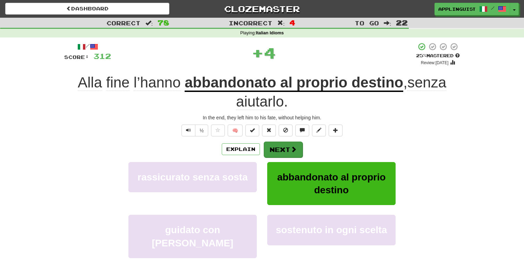
click at [286, 147] on button "Next" at bounding box center [283, 150] width 39 height 16
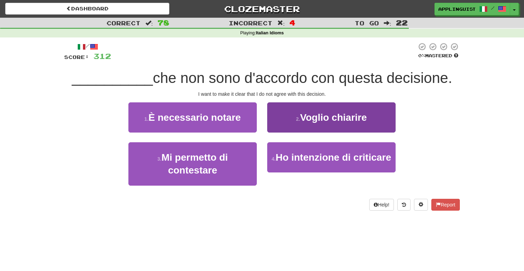
click at [289, 115] on button "2 . Voglio chiarire" at bounding box center [331, 117] width 129 height 30
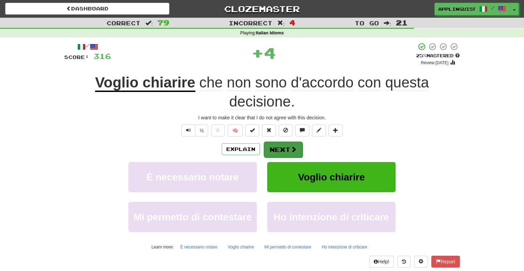
click at [276, 147] on button "Next" at bounding box center [283, 150] width 39 height 16
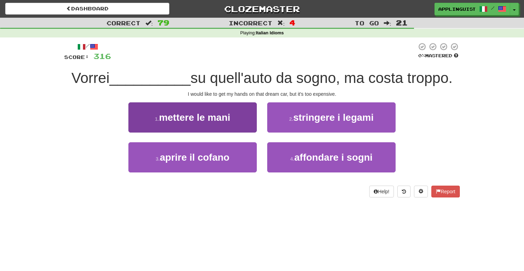
click at [232, 114] on button "1 . mettere le mani" at bounding box center [193, 117] width 129 height 30
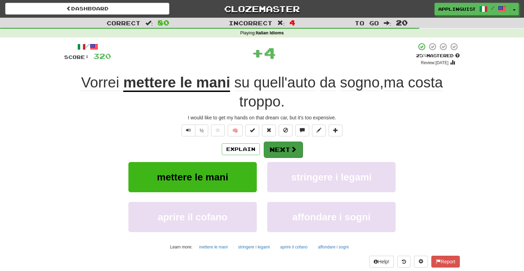
click at [281, 145] on button "Next" at bounding box center [283, 150] width 39 height 16
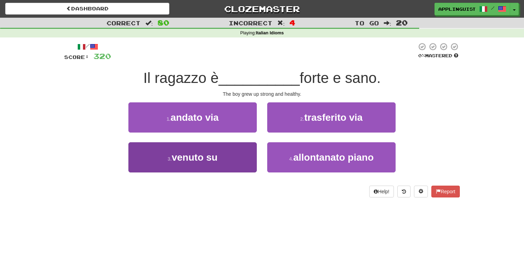
click at [227, 157] on button "3 . venuto su" at bounding box center [193, 157] width 129 height 30
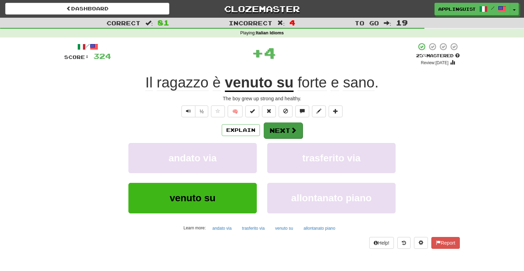
click at [285, 134] on button "Next" at bounding box center [283, 131] width 39 height 16
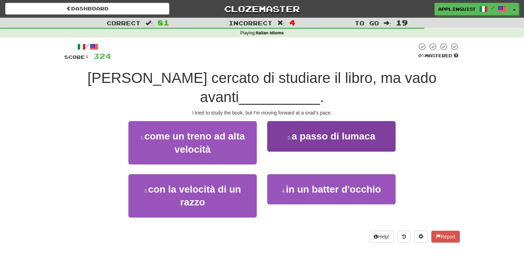
click at [295, 131] on span "a passo di lumaca" at bounding box center [334, 136] width 84 height 11
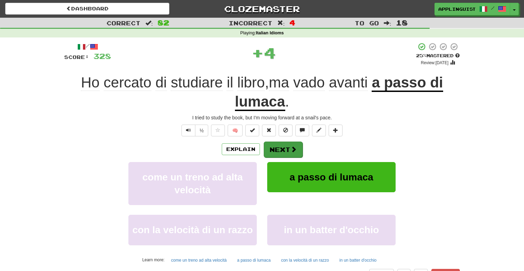
click at [276, 143] on button "Next" at bounding box center [283, 150] width 39 height 16
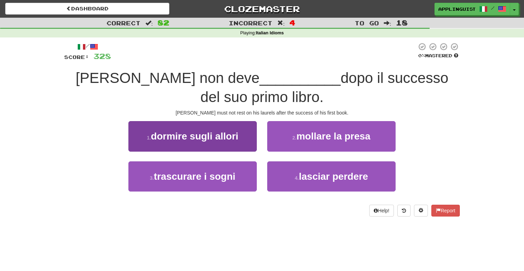
click at [220, 137] on span "dormire sugli allori" at bounding box center [195, 136] width 88 height 11
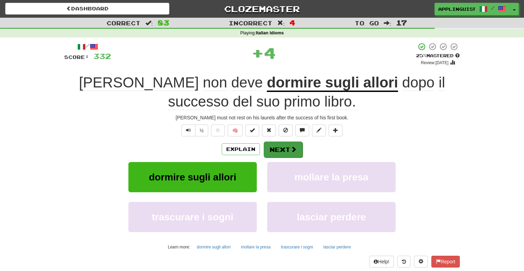
click at [285, 151] on button "Next" at bounding box center [283, 150] width 39 height 16
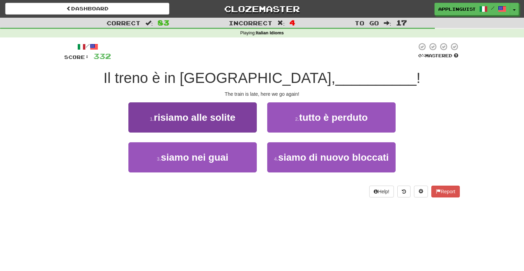
click at [196, 115] on span "risiamo alle solite" at bounding box center [195, 117] width 82 height 11
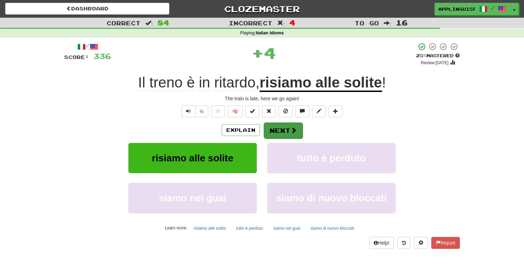
click at [288, 130] on button "Next" at bounding box center [283, 131] width 39 height 16
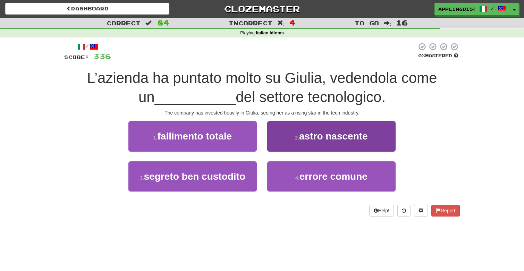
click at [305, 132] on span "astro nascente" at bounding box center [333, 136] width 69 height 11
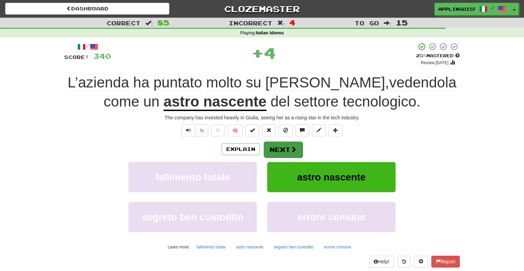
click at [286, 146] on button "Next" at bounding box center [283, 150] width 39 height 16
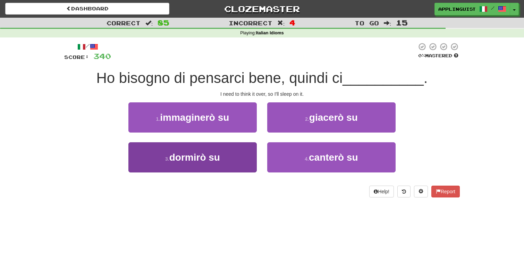
click at [249, 153] on button "3 . dormirò su" at bounding box center [193, 157] width 129 height 30
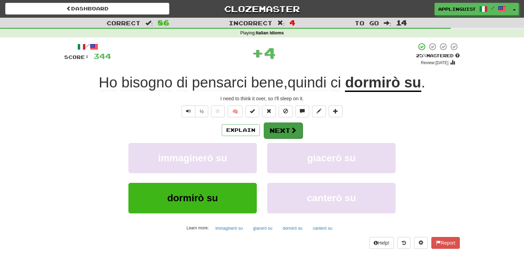
click at [285, 131] on button "Next" at bounding box center [283, 131] width 39 height 16
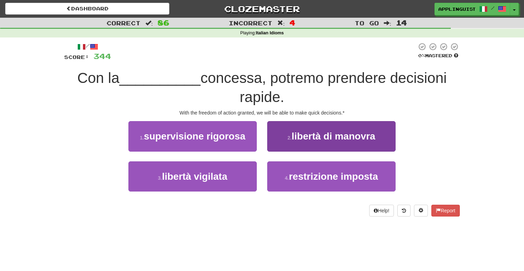
click at [279, 130] on button "2 . libertà di manovra" at bounding box center [331, 136] width 129 height 30
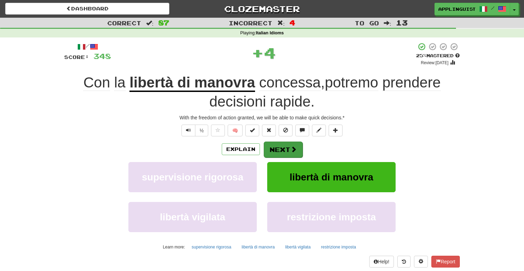
click at [278, 148] on button "Next" at bounding box center [283, 150] width 39 height 16
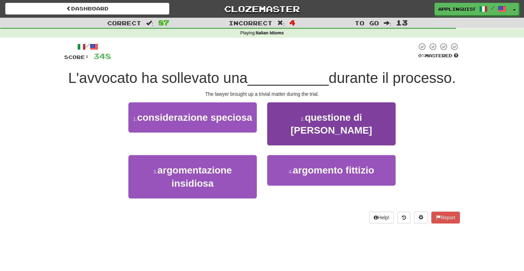
click at [301, 118] on span "questione di lana caprina" at bounding box center [332, 124] width 82 height 24
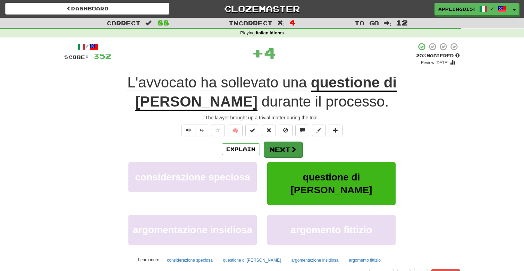
click at [283, 152] on button "Next" at bounding box center [283, 150] width 39 height 16
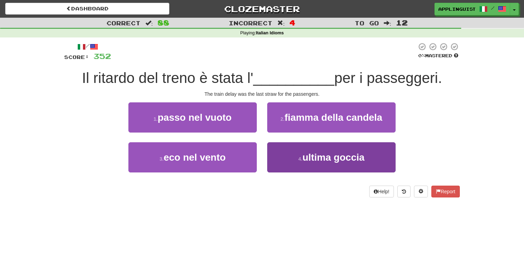
click at [299, 159] on small "4 ." at bounding box center [301, 159] width 4 height 6
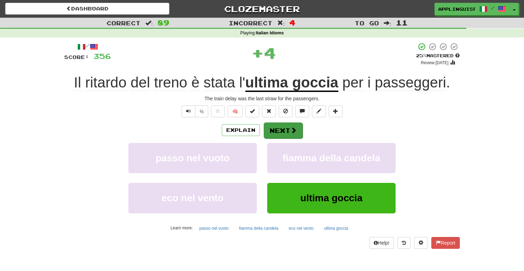
click at [282, 129] on button "Next" at bounding box center [283, 131] width 39 height 16
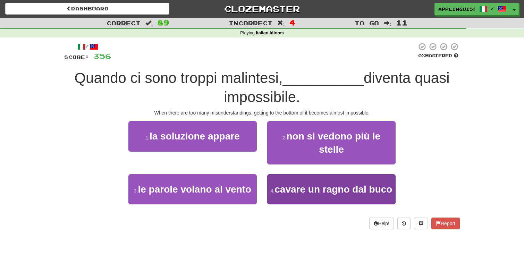
click at [308, 196] on button "4 . cavare un ragno dal buco" at bounding box center [331, 189] width 129 height 30
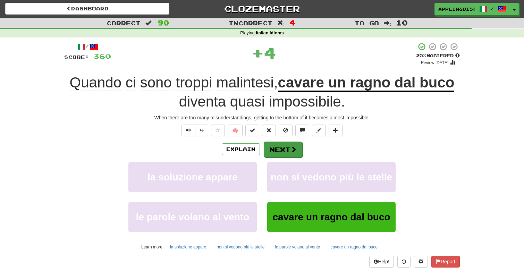
click at [284, 150] on button "Next" at bounding box center [283, 150] width 39 height 16
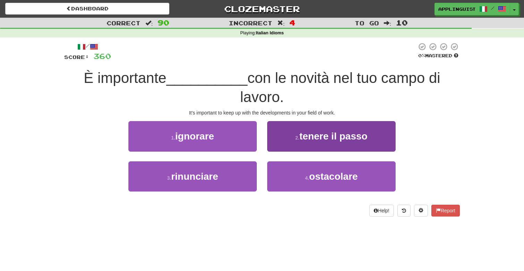
click at [296, 142] on button "2 . tenere il passo" at bounding box center [331, 136] width 129 height 30
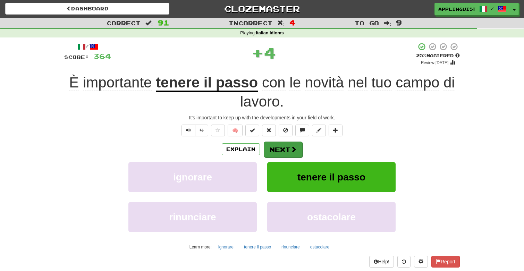
click at [278, 145] on button "Next" at bounding box center [283, 150] width 39 height 16
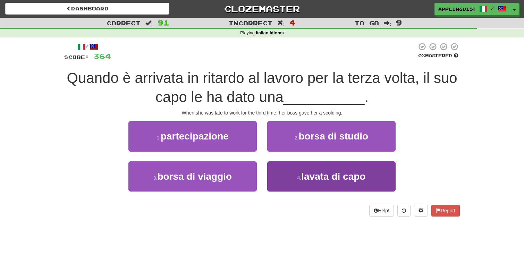
click at [327, 180] on span "lavata di capo" at bounding box center [333, 176] width 64 height 11
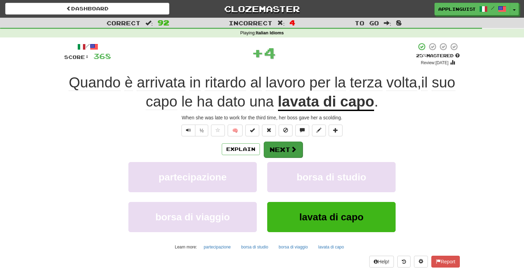
click at [293, 149] on span at bounding box center [294, 149] width 6 height 6
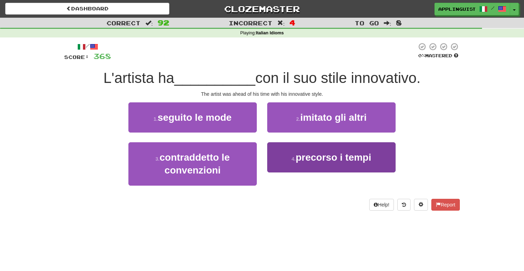
click at [310, 158] on span "precorso i tempi" at bounding box center [334, 157] width 76 height 11
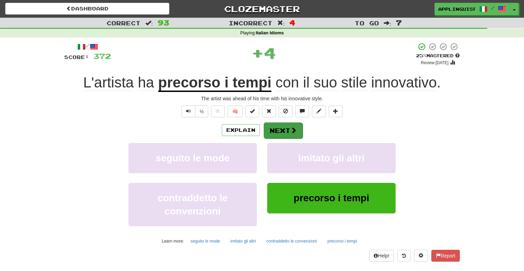
click at [284, 123] on button "Next" at bounding box center [283, 131] width 39 height 16
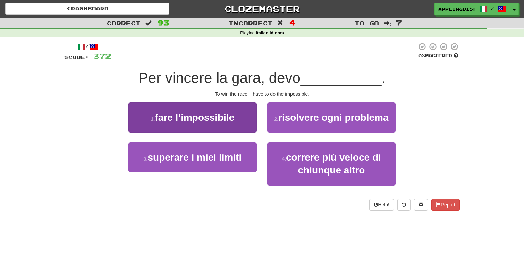
click at [233, 112] on span "fare l’impossibile" at bounding box center [195, 117] width 80 height 11
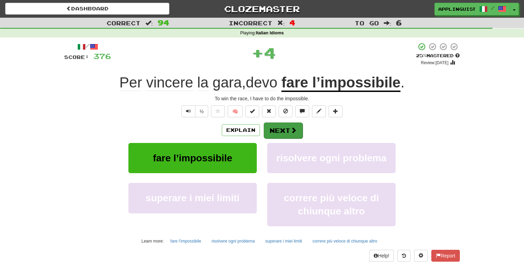
click at [285, 130] on button "Next" at bounding box center [283, 131] width 39 height 16
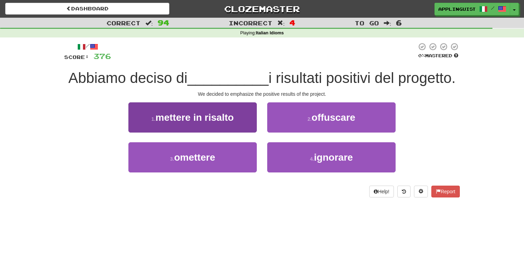
click at [231, 121] on span "mettere in risalto" at bounding box center [195, 117] width 78 height 11
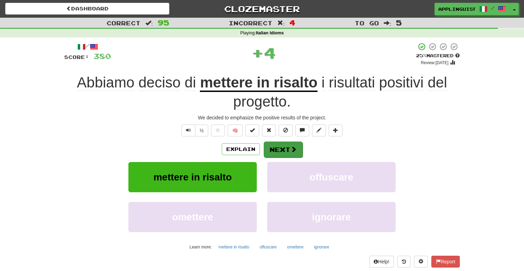
click at [289, 148] on button "Next" at bounding box center [283, 150] width 39 height 16
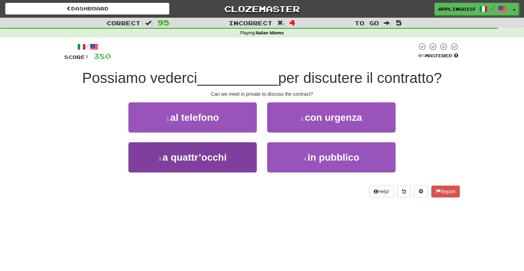
click at [239, 158] on button "3 . a quattr’occhi" at bounding box center [193, 157] width 129 height 30
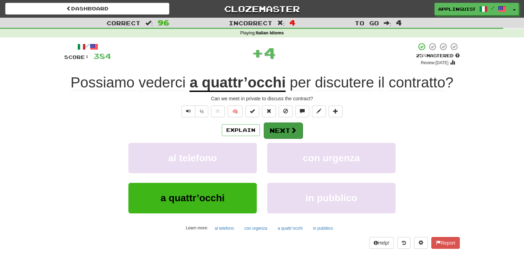
click at [280, 132] on button "Next" at bounding box center [283, 131] width 39 height 16
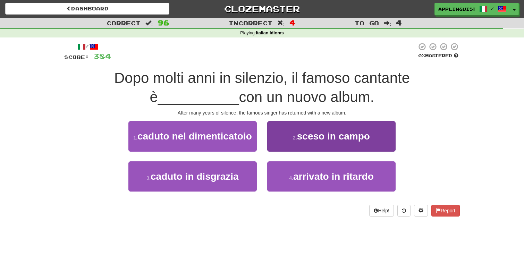
click at [305, 132] on span "sceso in campo" at bounding box center [333, 136] width 73 height 11
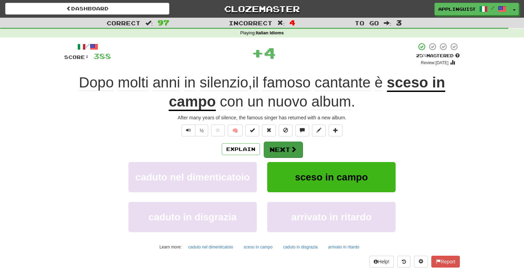
click at [279, 149] on button "Next" at bounding box center [283, 150] width 39 height 16
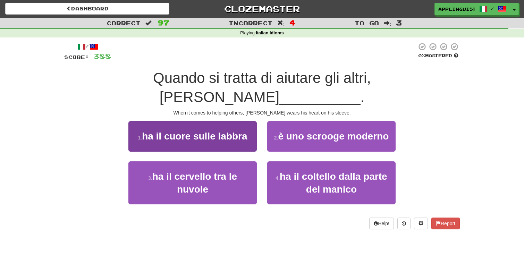
click at [222, 126] on button "1 . ha il cuore sulle labbra" at bounding box center [193, 136] width 129 height 30
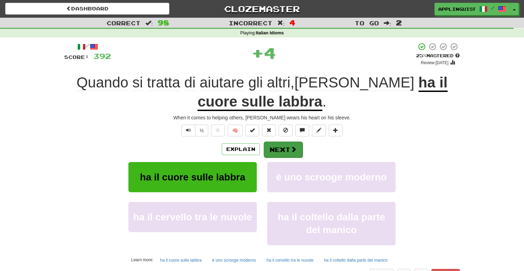
click at [276, 149] on button "Next" at bounding box center [283, 150] width 39 height 16
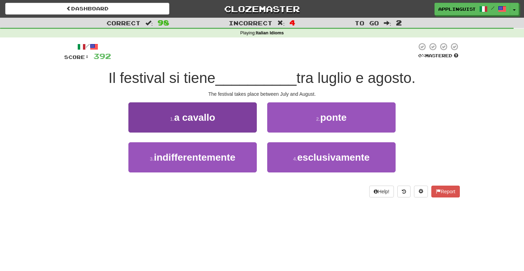
click at [230, 119] on button "1 . a cavallo" at bounding box center [193, 117] width 129 height 30
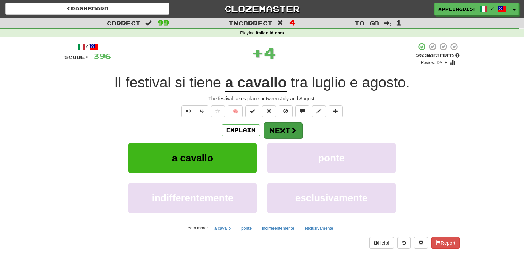
click at [277, 135] on button "Next" at bounding box center [283, 131] width 39 height 16
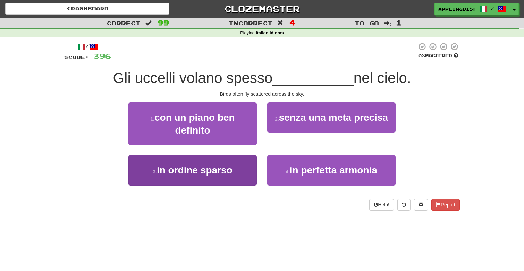
click at [225, 171] on span "in ordine sparso" at bounding box center [195, 170] width 76 height 11
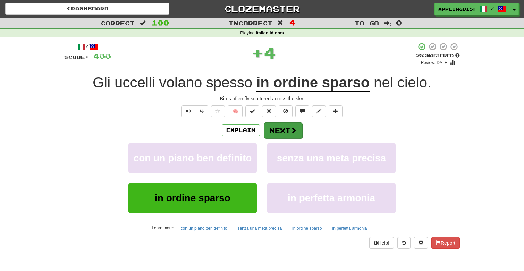
click at [281, 130] on button "Next" at bounding box center [283, 131] width 39 height 16
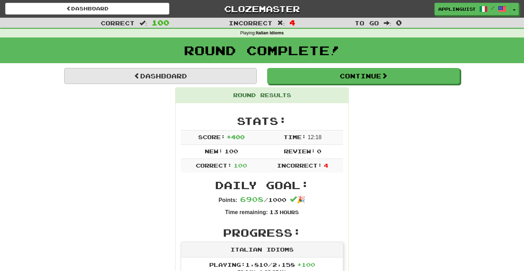
click at [215, 76] on link "Dashboard" at bounding box center [160, 76] width 193 height 16
